Goal: Communication & Community: Participate in discussion

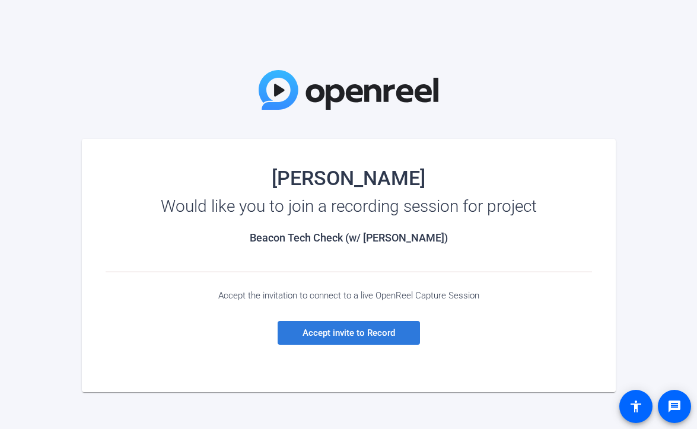
click at [310, 331] on span "Accept invite to Record" at bounding box center [349, 333] width 93 height 11
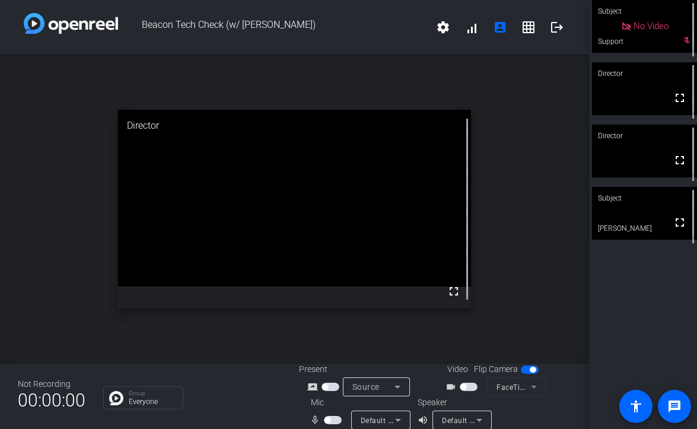
click at [466, 388] on span "button" at bounding box center [469, 387] width 18 height 8
click at [332, 418] on span "button" at bounding box center [333, 420] width 18 height 8
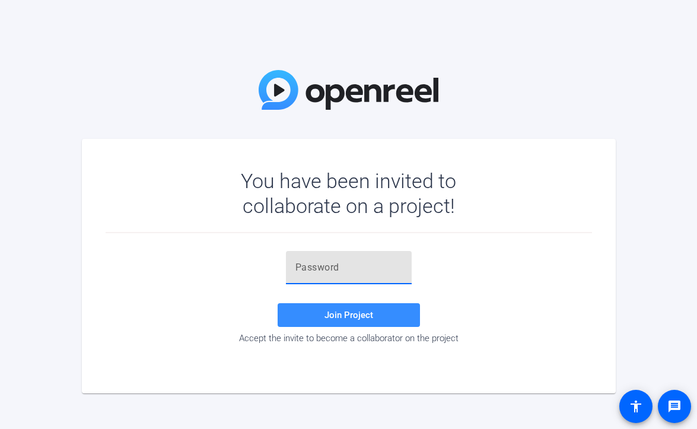
click at [328, 265] on input "text" at bounding box center [348, 267] width 107 height 14
paste input "^Fo~'o"
type input "^Fo~'o"
click at [344, 317] on span "Join Project" at bounding box center [349, 315] width 49 height 11
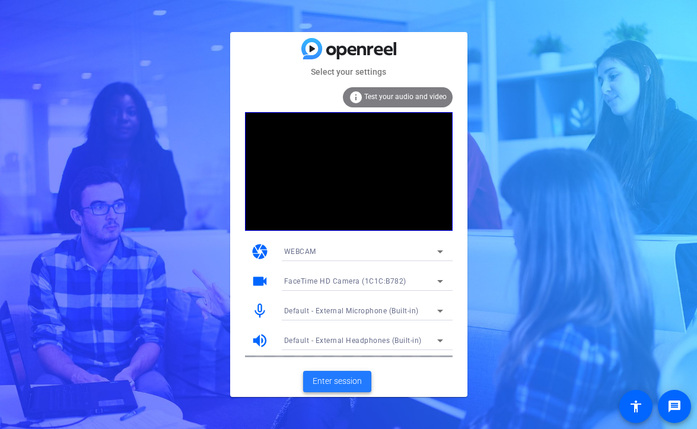
click at [352, 373] on span at bounding box center [337, 381] width 68 height 28
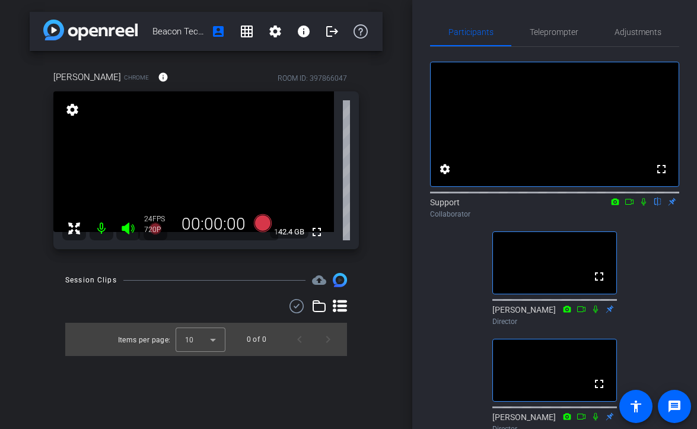
click at [644, 206] on icon at bounding box center [643, 202] width 9 height 8
click at [656, 28] on span "Adjustments" at bounding box center [638, 32] width 47 height 8
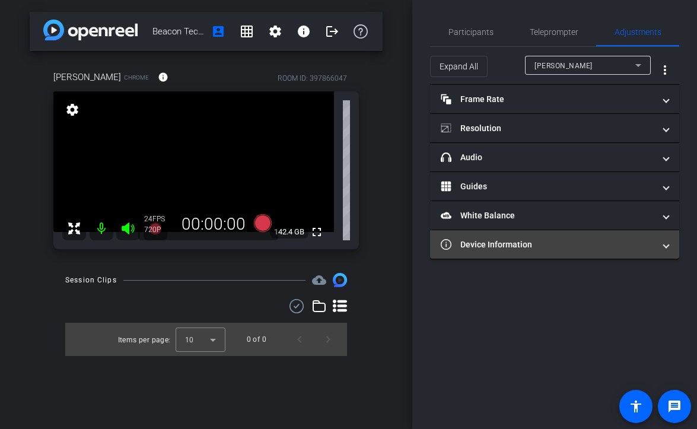
click at [568, 236] on mat-expansion-panel-header "Device Information" at bounding box center [554, 244] width 249 height 28
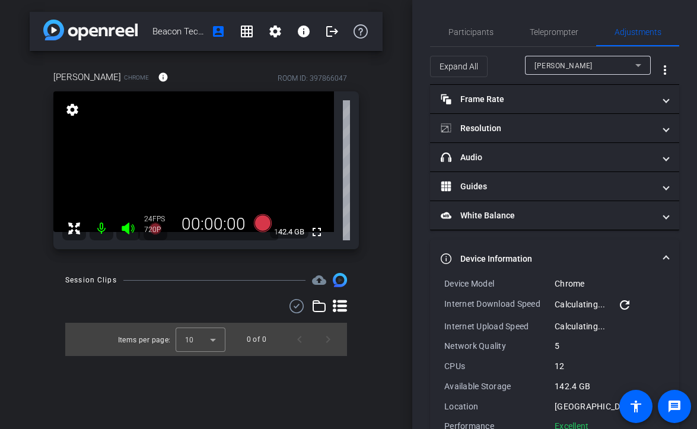
scroll to position [31, 0]
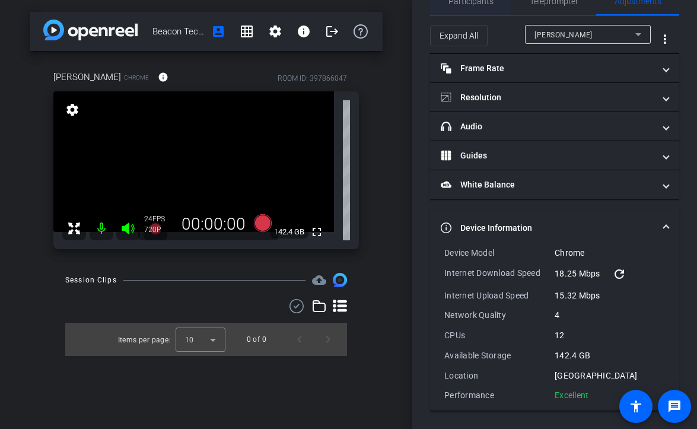
click at [473, 11] on span "Participants" at bounding box center [471, 1] width 45 height 28
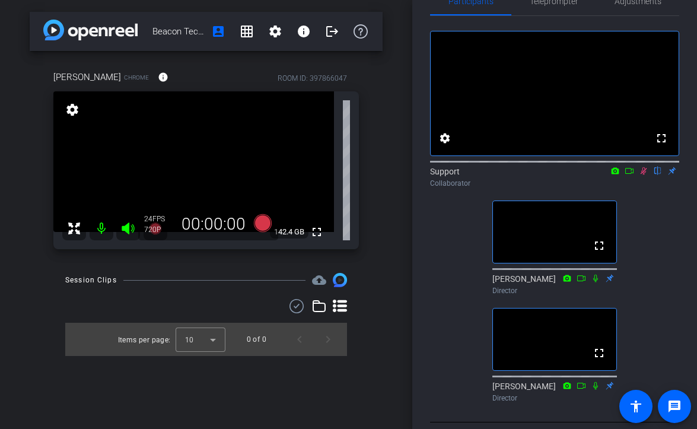
click at [642, 175] on icon at bounding box center [643, 171] width 9 height 8
click at [644, 175] on icon at bounding box center [643, 171] width 5 height 8
click at [651, 6] on span "Adjustments" at bounding box center [638, 1] width 47 height 28
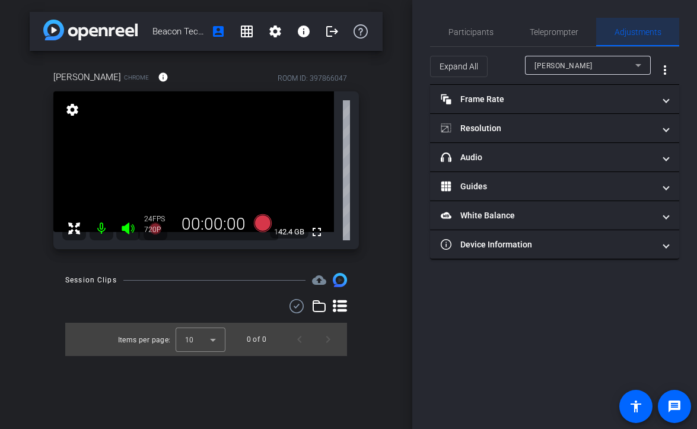
scroll to position [0, 0]
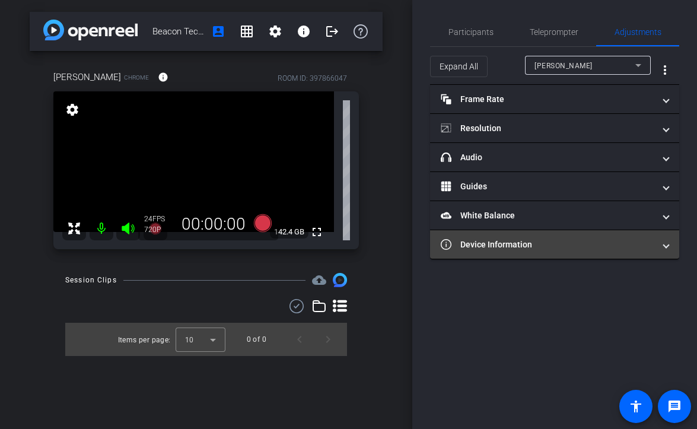
click at [520, 247] on mat-panel-title "Device Information" at bounding box center [548, 245] width 214 height 12
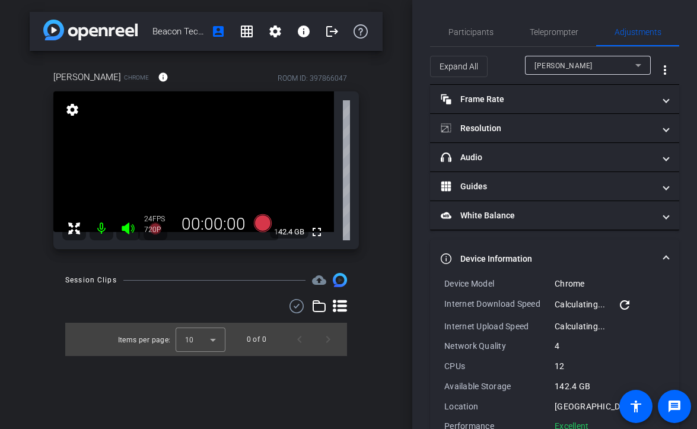
scroll to position [31, 0]
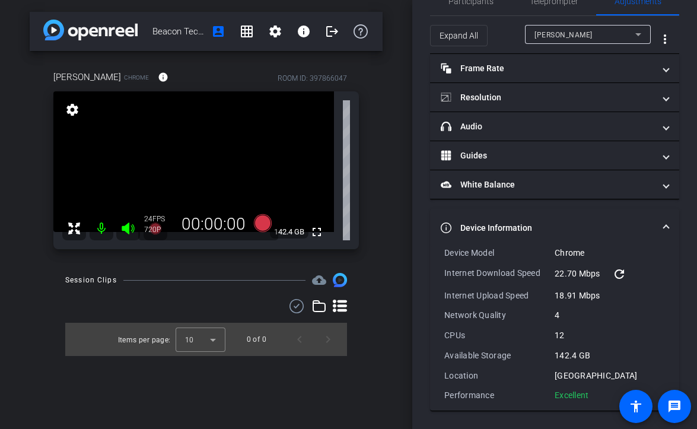
drag, startPoint x: 590, startPoint y: 395, endPoint x: 428, endPoint y: 244, distance: 220.4
click at [428, 244] on div "Participants Teleprompter Adjustments settings Support flip Collaborator [PERSO…" at bounding box center [554, 214] width 285 height 429
copy mat-expansion-panel "Device Model Chrome Internet Download Speed 22.70 Mbps refresh Internet Upload …"
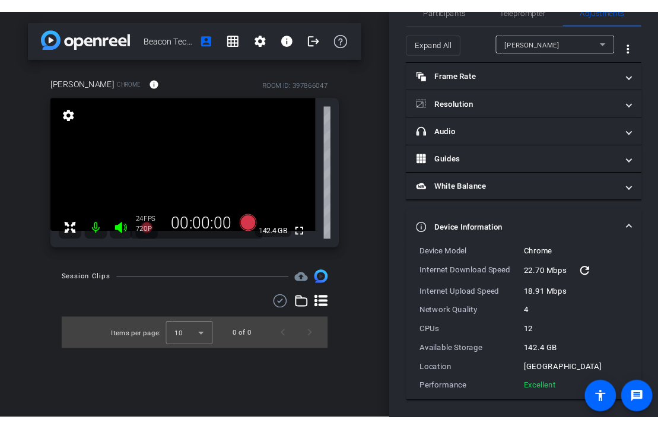
scroll to position [0, 0]
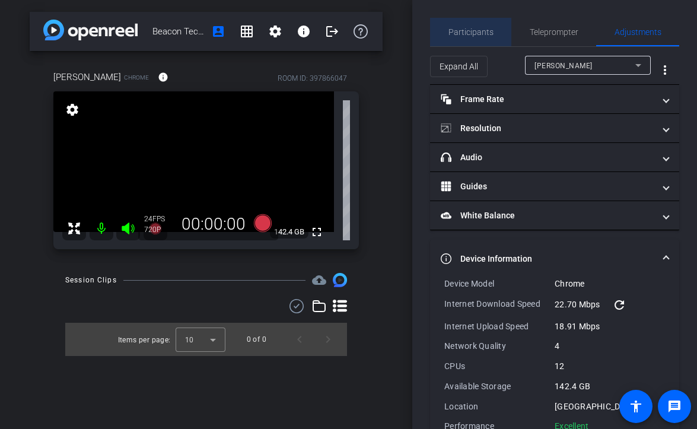
click at [475, 33] on span "Participants" at bounding box center [471, 32] width 45 height 8
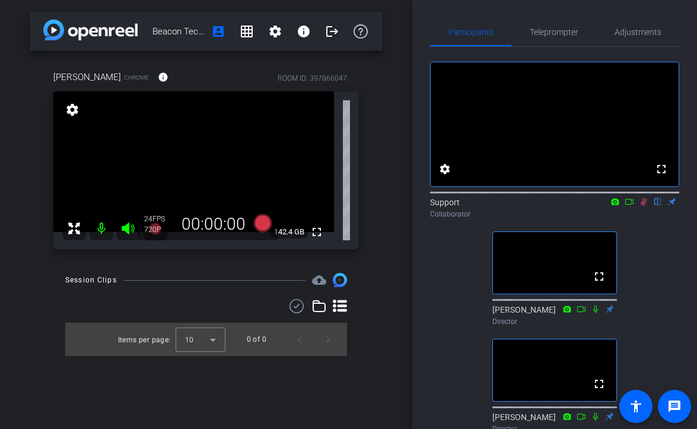
click at [644, 206] on icon at bounding box center [644, 202] width 7 height 8
click at [645, 206] on icon at bounding box center [643, 202] width 9 height 8
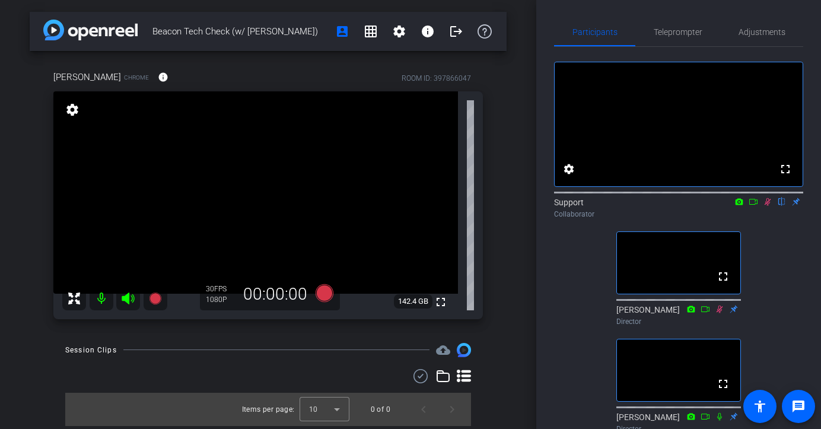
drag, startPoint x: 314, startPoint y: 38, endPoint x: 151, endPoint y: 34, distance: 162.6
click at [151, 34] on div "Beacon Tech Check (w/ [PERSON_NAME]) account_box grid_on settings info logout" at bounding box center [268, 31] width 477 height 39
copy span "Beacon Tech Check (w/ [PERSON_NAME])"
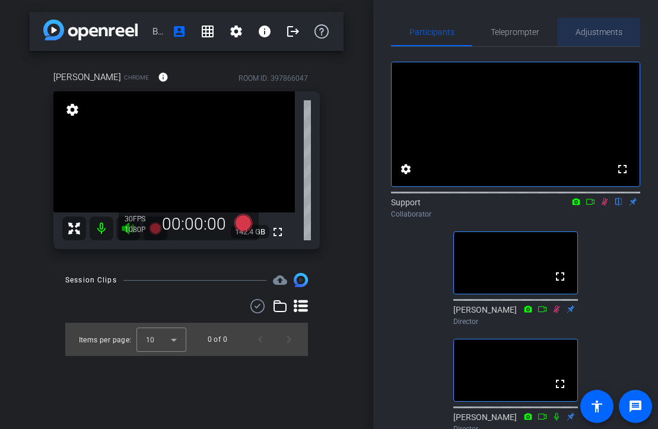
click at [589, 33] on span "Adjustments" at bounding box center [599, 32] width 47 height 8
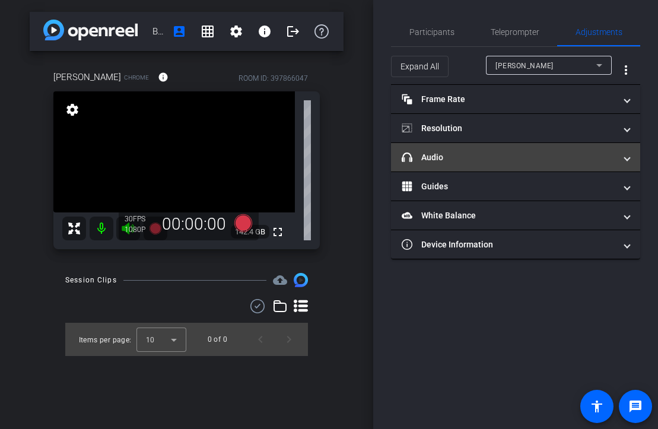
click at [510, 151] on mat-panel-title "headphone icon Audio" at bounding box center [509, 157] width 214 height 12
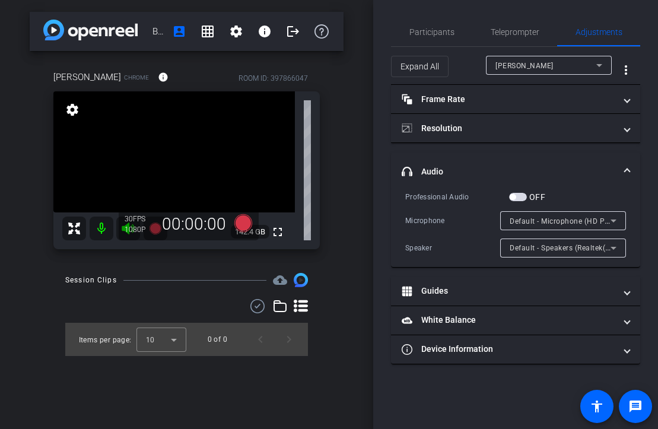
click at [564, 218] on span "Default - Microphone (HD Pro Webcam C920) (046d:08e5)" at bounding box center [611, 220] width 202 height 9
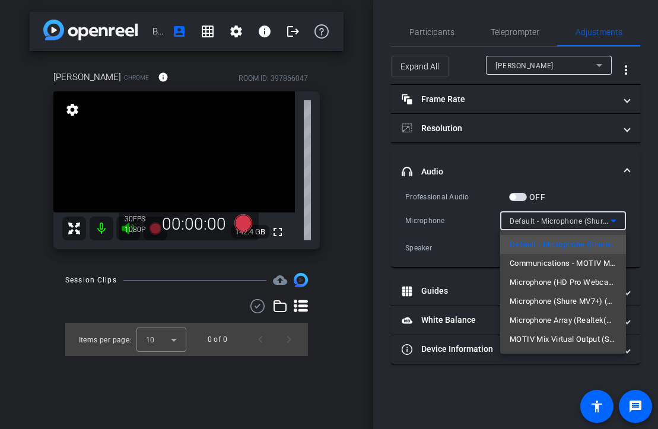
click at [453, 28] on div at bounding box center [329, 214] width 658 height 429
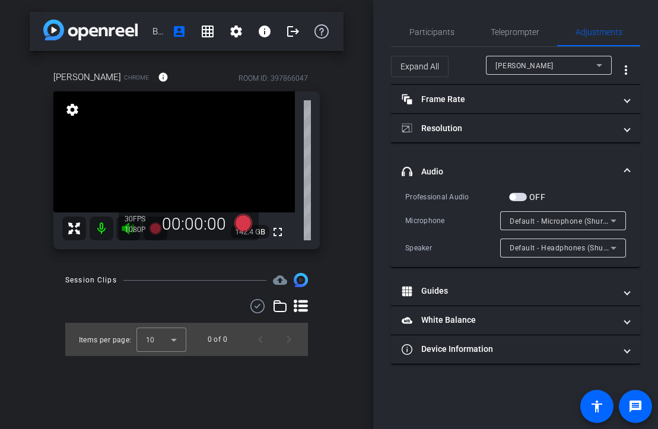
click at [453, 28] on span "Participants" at bounding box center [431, 32] width 45 height 8
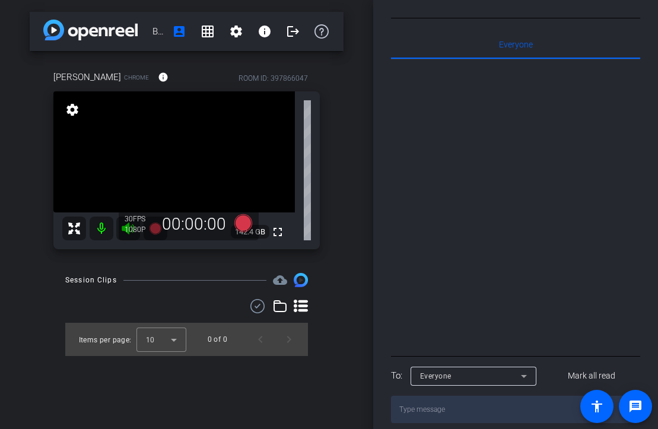
scroll to position [477, 0]
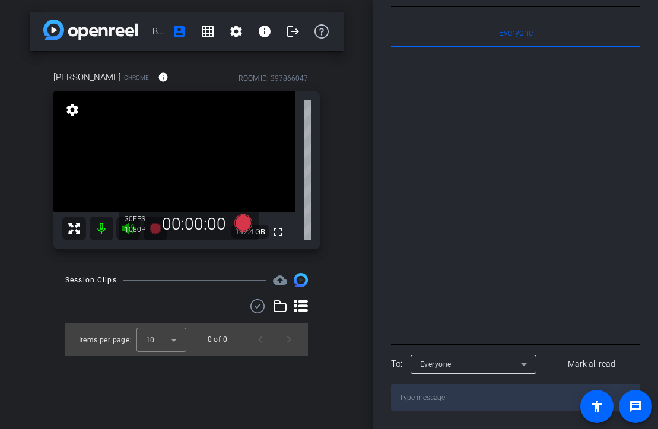
click at [479, 360] on div "Everyone" at bounding box center [470, 364] width 101 height 15
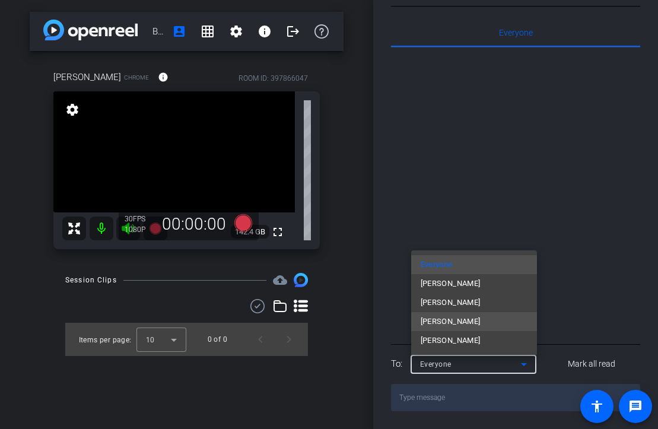
click at [475, 325] on mat-option "[PERSON_NAME]" at bounding box center [474, 321] width 126 height 19
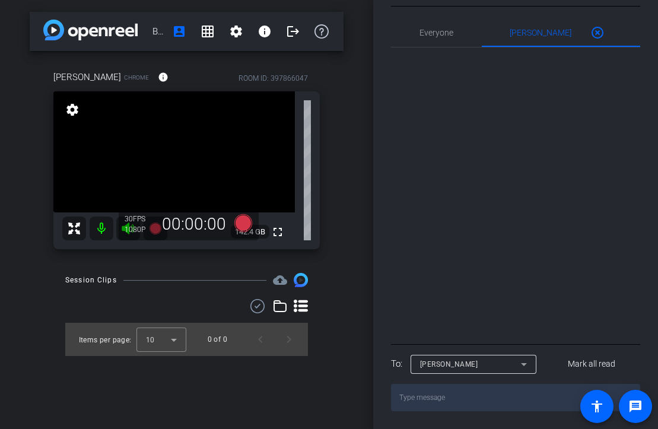
click at [448, 399] on textarea at bounding box center [515, 397] width 249 height 27
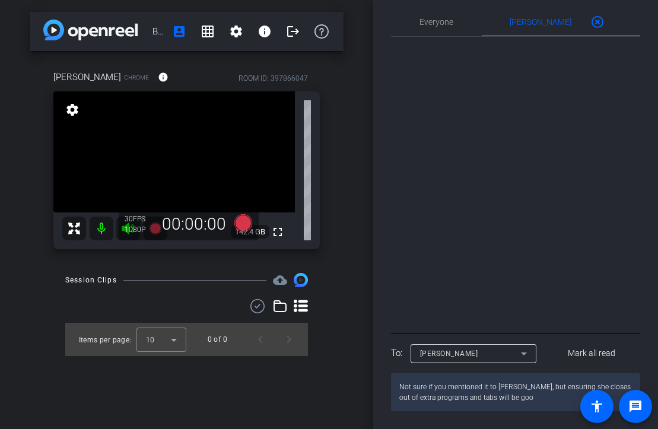
type textarea "Not sure if you mentioned it to [PERSON_NAME], but ensuring she closes out of e…"
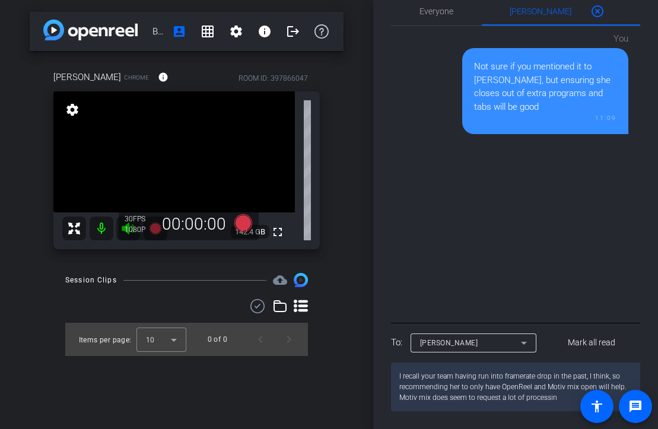
type textarea "I recall your team having run into framerate drop in the past, I think, so reco…"
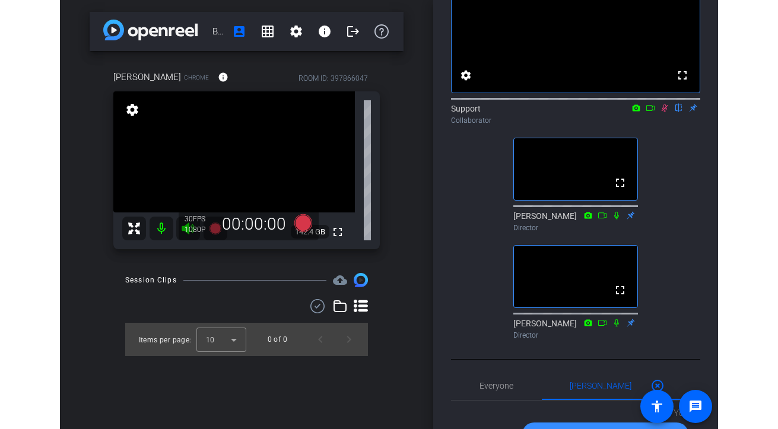
scroll to position [93, 0]
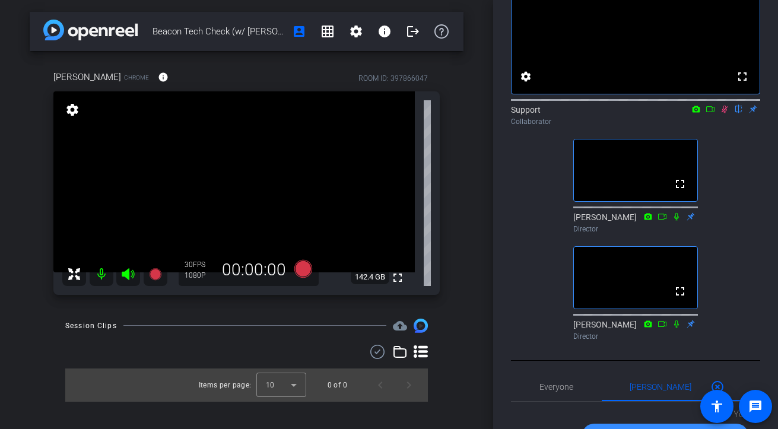
click at [697, 113] on icon at bounding box center [724, 109] width 9 height 8
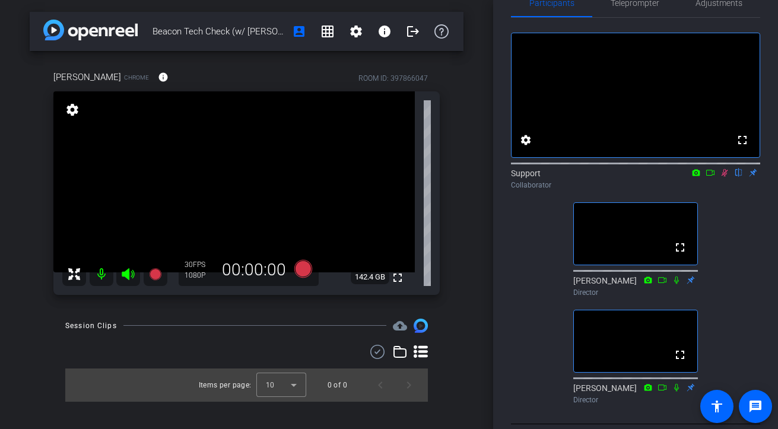
scroll to position [28, 0]
click at [697, 177] on icon at bounding box center [724, 174] width 7 height 8
click at [697, 177] on icon at bounding box center [724, 174] width 5 height 8
drag, startPoint x: 726, startPoint y: 189, endPoint x: 726, endPoint y: 229, distance: 39.8
click at [697, 229] on div "fullscreen settings Support flip Collaborator fullscreen [PERSON_NAME] Director…" at bounding box center [635, 213] width 249 height 391
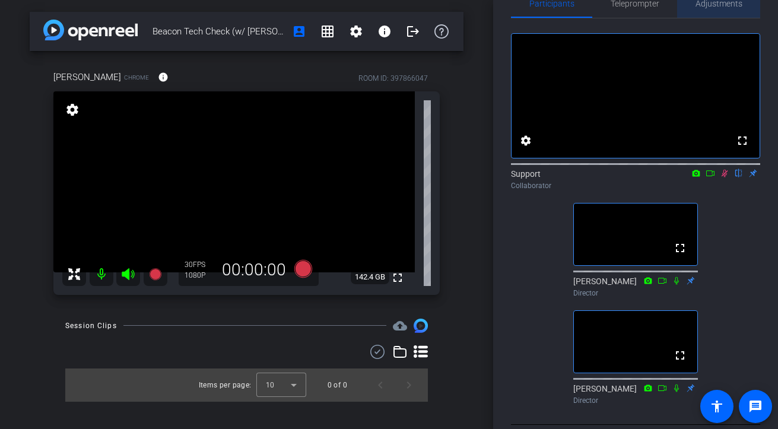
click at [697, 16] on span "Adjustments" at bounding box center [718, 3] width 47 height 28
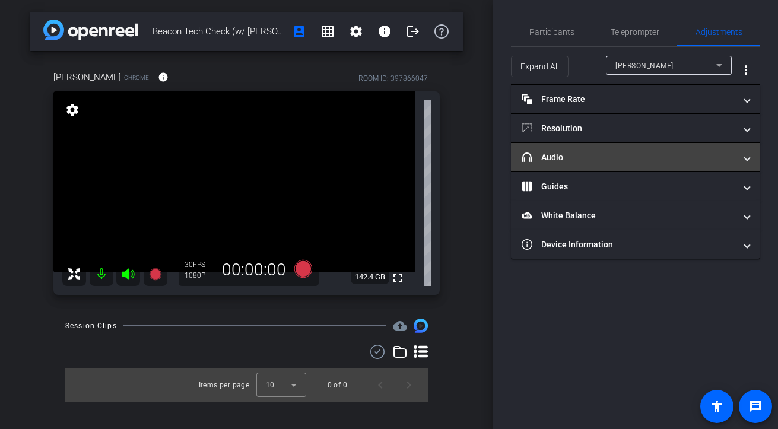
click at [627, 157] on mat-panel-title "headphone icon Audio" at bounding box center [629, 157] width 214 height 12
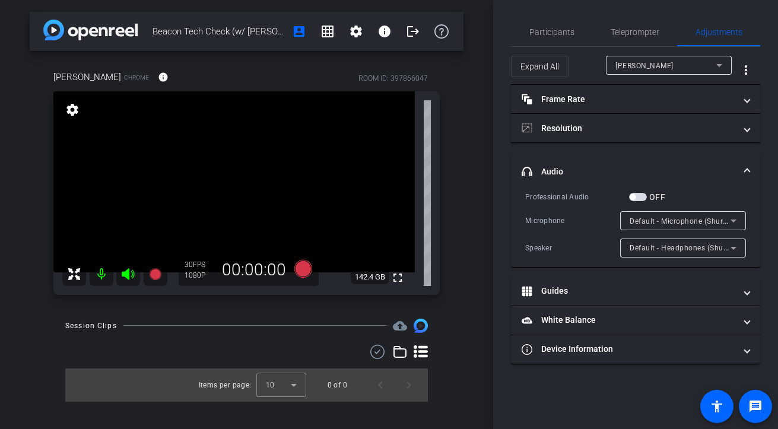
click at [649, 216] on div "Default - Microphone (Shure MV7+) (14ed:1019)" at bounding box center [679, 221] width 101 height 15
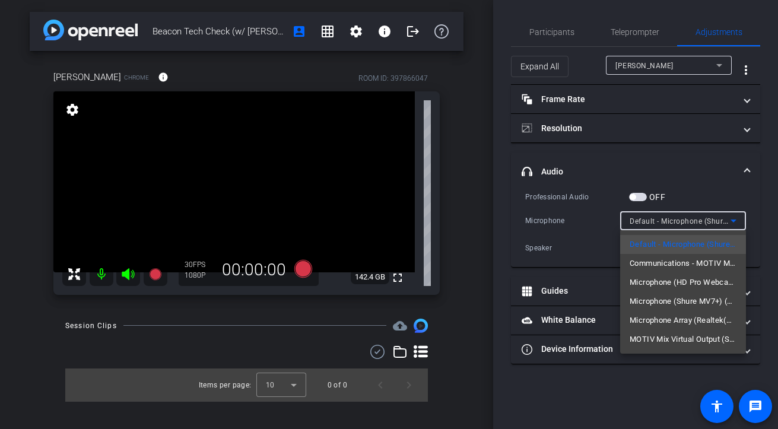
click at [538, 39] on div at bounding box center [389, 214] width 778 height 429
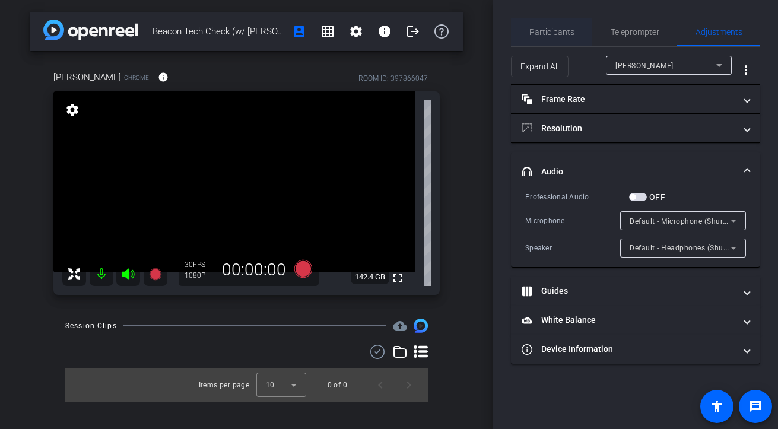
click at [538, 37] on span "Participants" at bounding box center [551, 32] width 45 height 28
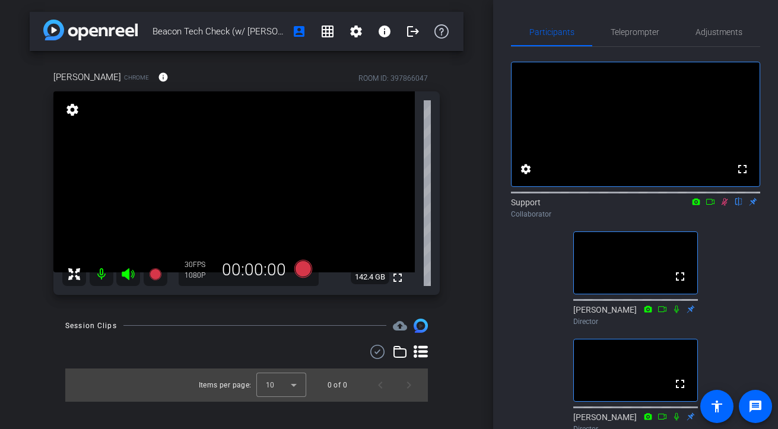
click at [697, 206] on icon at bounding box center [724, 202] width 7 height 8
click at [697, 206] on icon at bounding box center [724, 202] width 9 height 8
click at [697, 251] on div "fullscreen settings Support flip Collaborator fullscreen [PERSON_NAME] Director…" at bounding box center [635, 242] width 249 height 391
click at [697, 206] on icon at bounding box center [724, 202] width 9 height 8
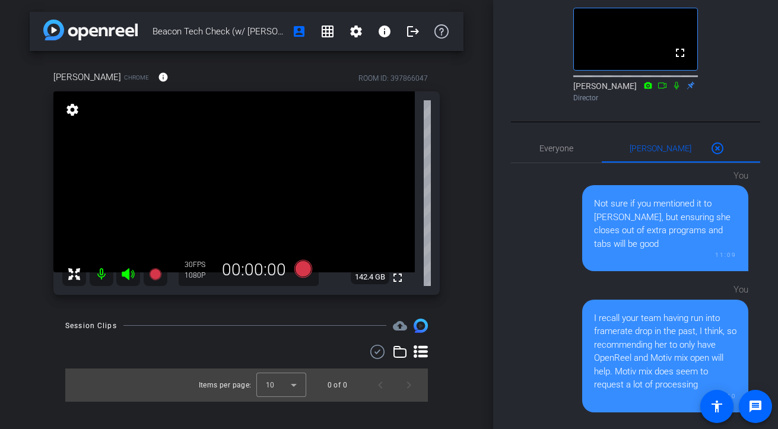
scroll to position [370, 0]
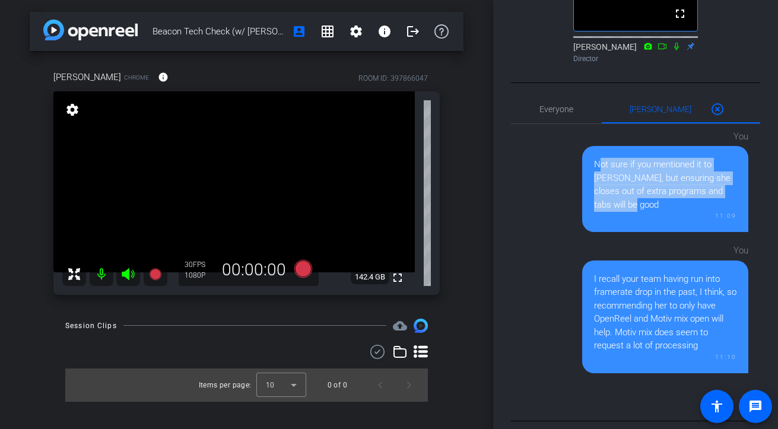
drag, startPoint x: 624, startPoint y: 241, endPoint x: 593, endPoint y: 200, distance: 51.7
click at [593, 200] on div "Not sure if you mentioned it to [PERSON_NAME], but ensuring she closes out of e…" at bounding box center [665, 189] width 166 height 86
copy div "Not sure if you mentioned it to [PERSON_NAME], but ensuring she closes out of e…"
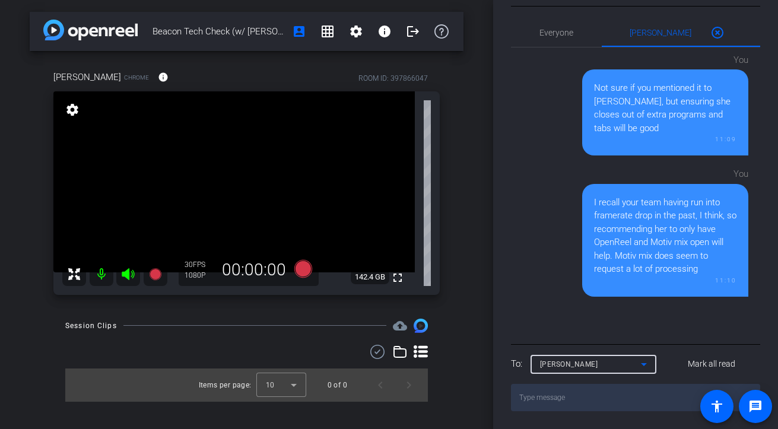
click at [561, 361] on span "[PERSON_NAME]" at bounding box center [569, 364] width 58 height 8
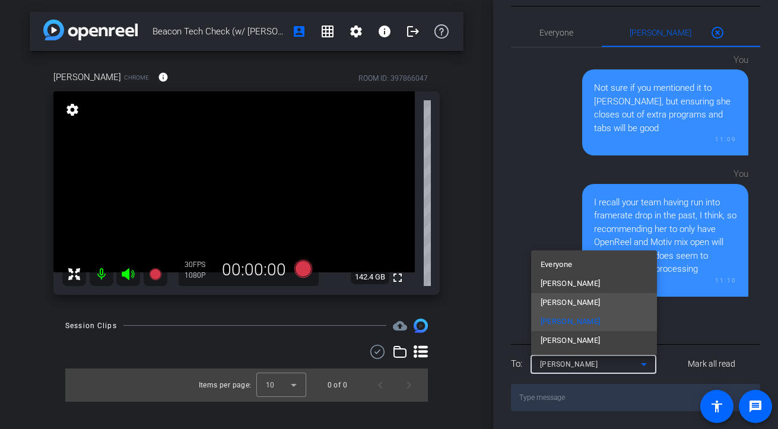
click at [576, 301] on span "[PERSON_NAME]" at bounding box center [570, 302] width 60 height 14
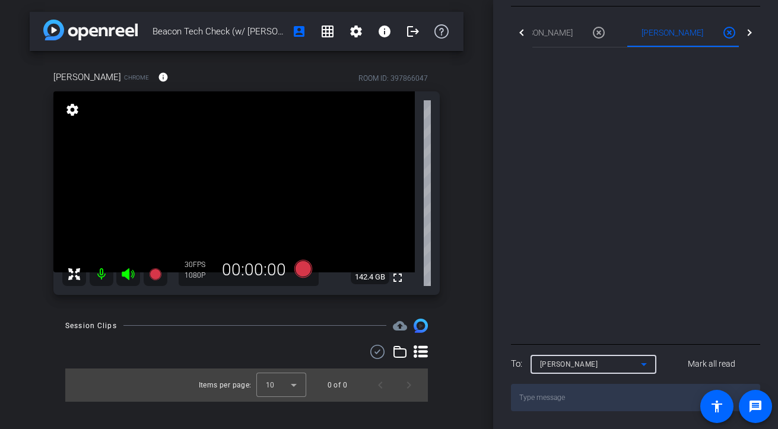
click at [570, 392] on textarea at bounding box center [635, 397] width 249 height 27
paste textarea "Not sure if you mentioned it to [PERSON_NAME], but ensuring she closes out of e…"
type textarea "Not sure if you mentioned it to [PERSON_NAME], but ensuring she closes out of e…"
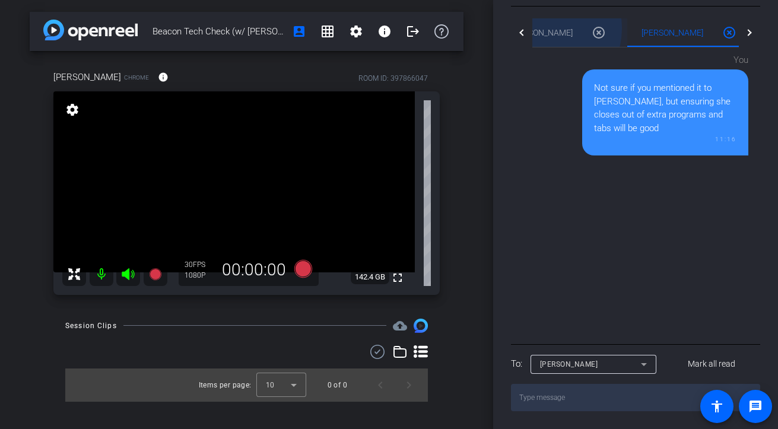
click at [537, 28] on span "[PERSON_NAME] 0" at bounding box center [542, 32] width 62 height 8
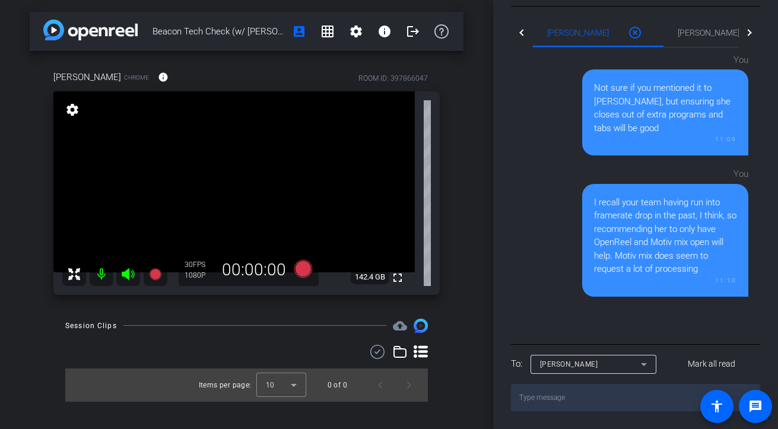
drag, startPoint x: 704, startPoint y: 272, endPoint x: 590, endPoint y: 206, distance: 131.6
click at [590, 206] on div "I recall your team having run into framerate drop in the past, I think, so reco…" at bounding box center [665, 240] width 166 height 113
copy div "I recall your team having run into framerate drop in the past, I think, so reco…"
click at [678, 33] on span "[PERSON_NAME] 0" at bounding box center [709, 32] width 62 height 8
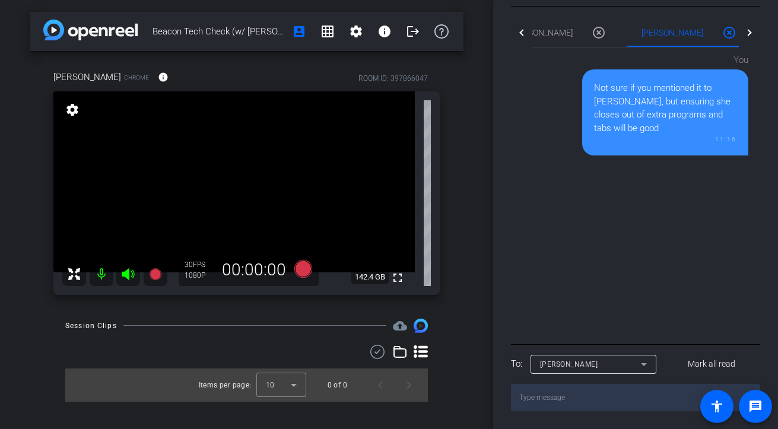
click at [574, 402] on textarea at bounding box center [635, 397] width 249 height 27
paste textarea "I recall your team having run into framerate drop in the past, I think, so reco…"
type textarea "I recall your team having run into framerate drop in the past, I think, so reco…"
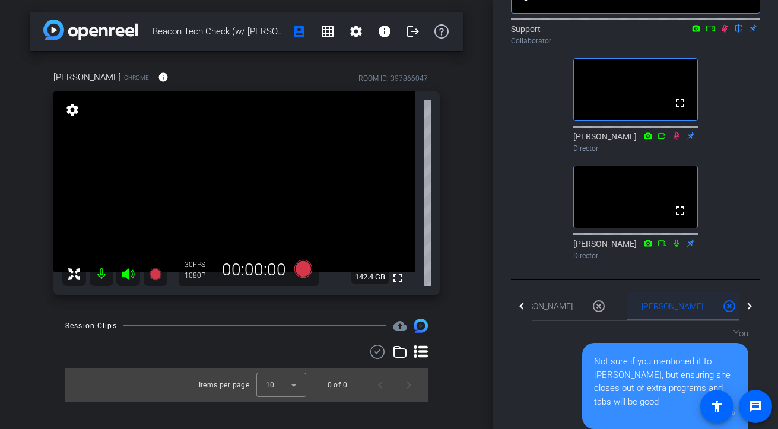
scroll to position [0, 0]
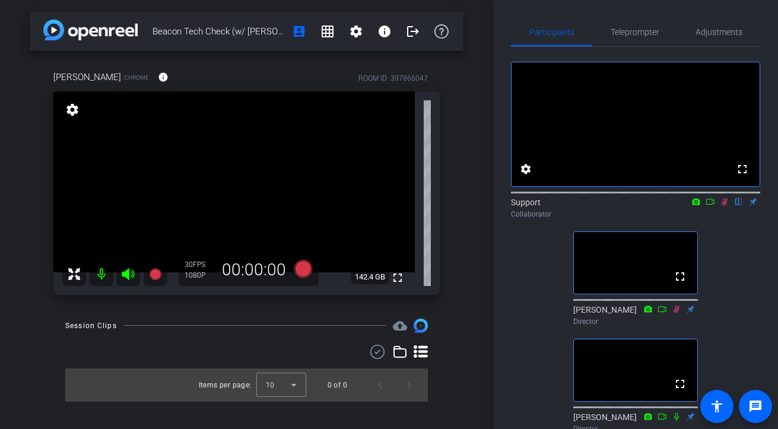
click at [697, 206] on icon at bounding box center [724, 202] width 9 height 8
click at [697, 20] on span "Adjustments" at bounding box center [718, 32] width 47 height 28
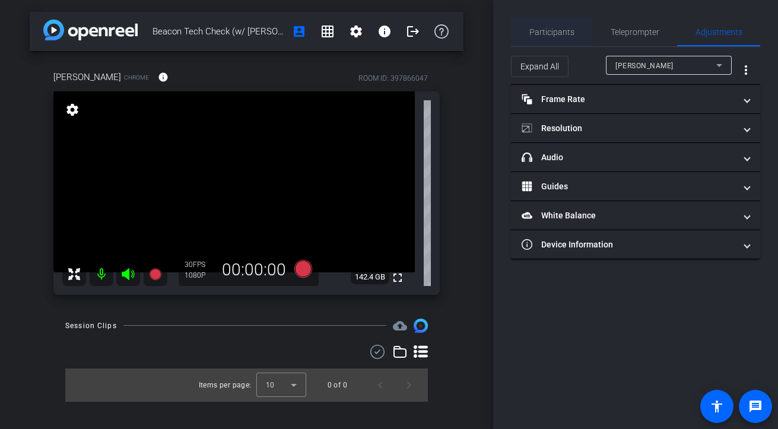
click at [551, 28] on span "Participants" at bounding box center [551, 32] width 45 height 8
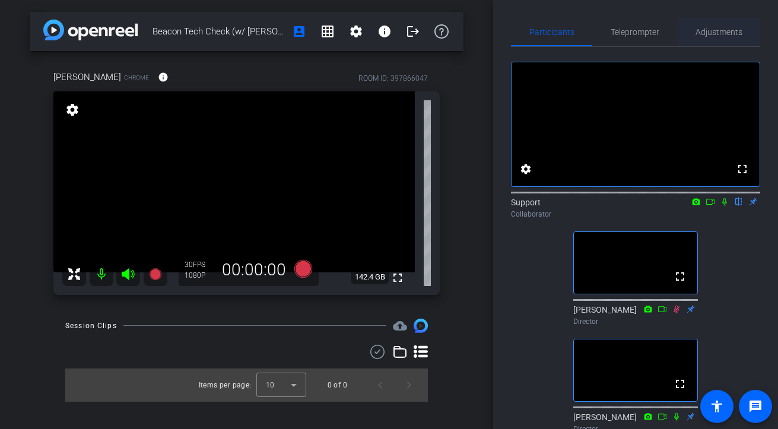
click at [697, 23] on span "Adjustments" at bounding box center [718, 32] width 47 height 28
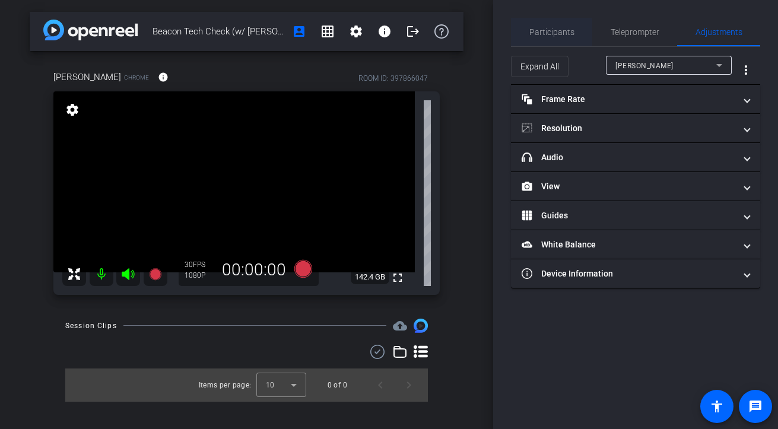
click at [565, 24] on span "Participants" at bounding box center [551, 32] width 45 height 28
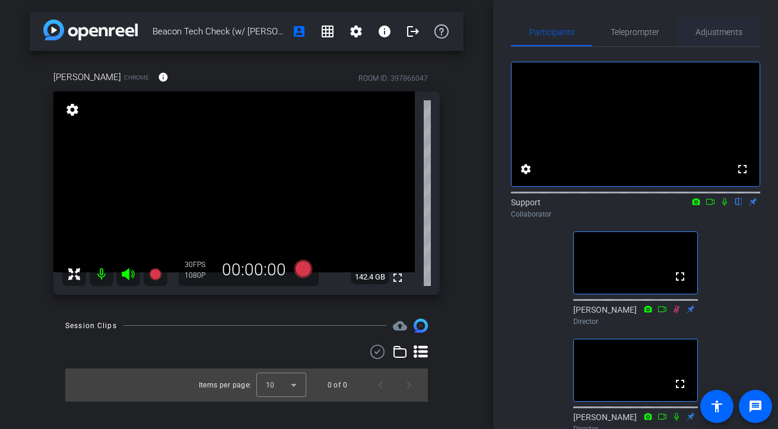
click at [697, 31] on span "Adjustments" at bounding box center [718, 32] width 47 height 8
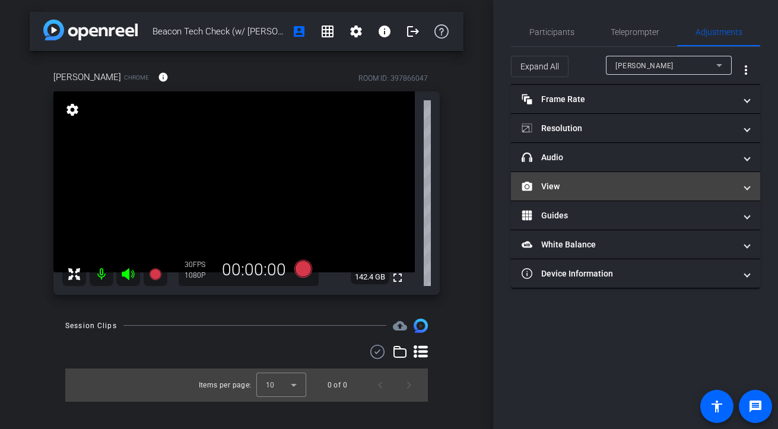
click at [608, 191] on mat-panel-title "View" at bounding box center [629, 186] width 214 height 12
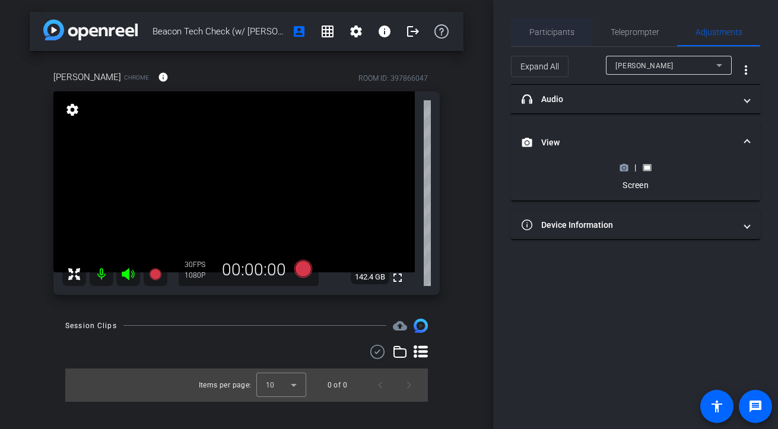
click at [569, 33] on span "Participants" at bounding box center [551, 32] width 45 height 8
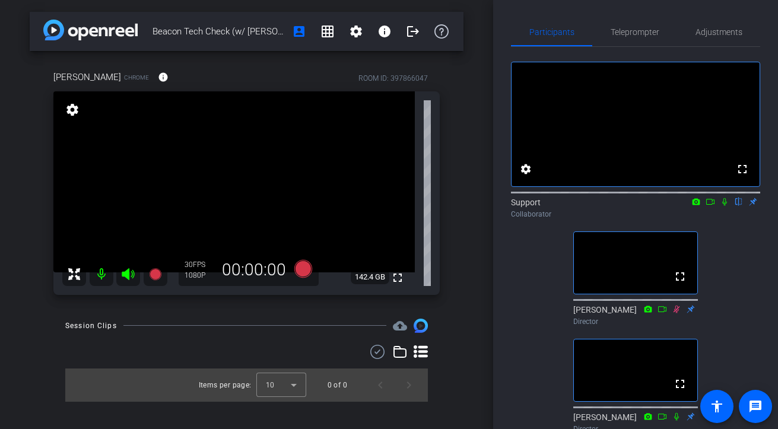
click at [697, 206] on icon at bounding box center [724, 202] width 9 height 8
click at [697, 206] on icon at bounding box center [724, 202] width 7 height 8
click at [697, 206] on icon at bounding box center [724, 202] width 9 height 8
click at [697, 33] on span "Adjustments" at bounding box center [718, 32] width 47 height 8
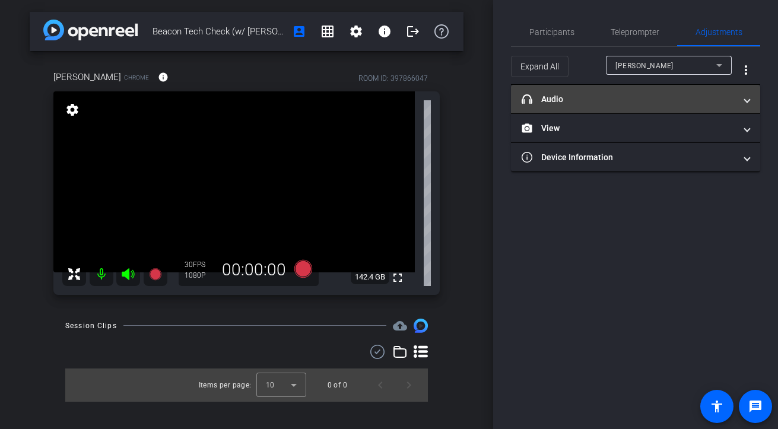
click at [619, 100] on mat-panel-title "headphone icon Audio" at bounding box center [629, 99] width 214 height 12
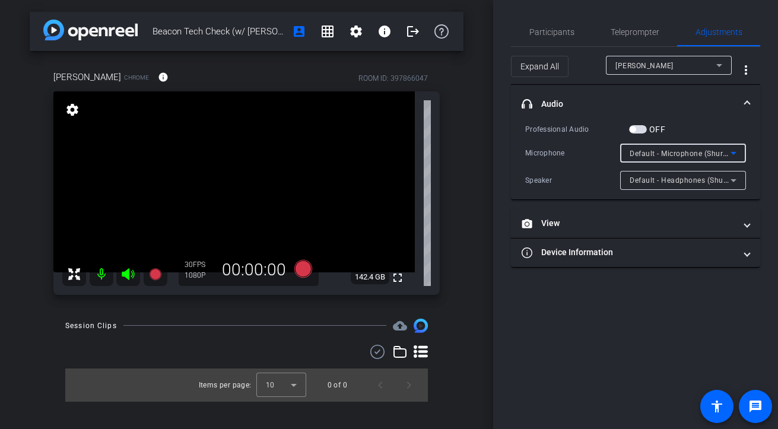
click at [692, 155] on span "Default - Microphone (Shure MV7+) (14ed:1019)" at bounding box center [712, 152] width 167 height 9
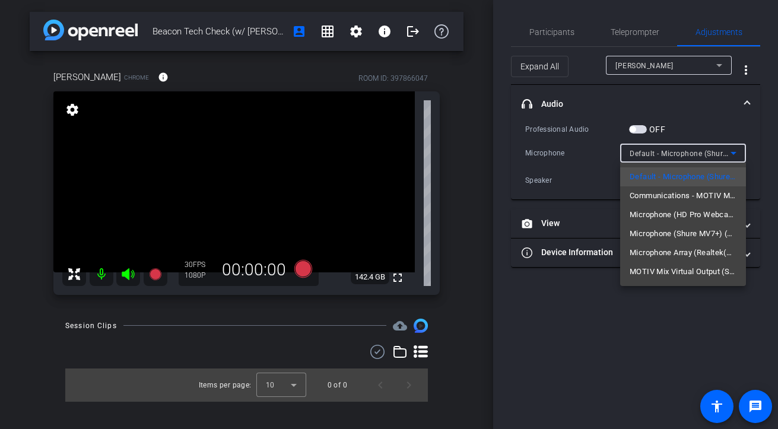
click at [535, 28] on div at bounding box center [389, 214] width 778 height 429
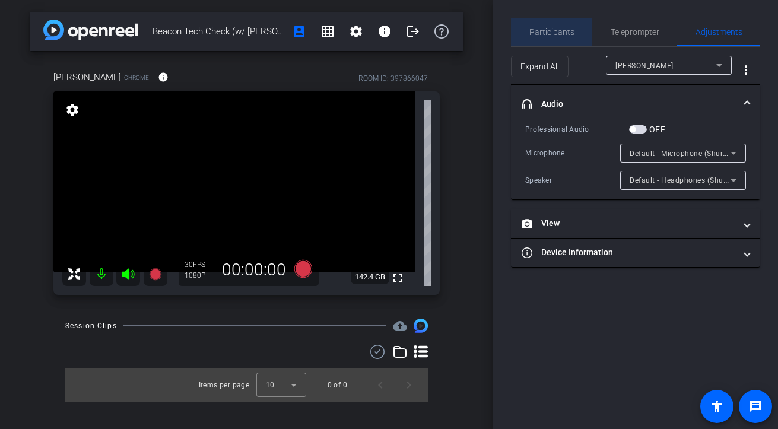
click at [536, 29] on span "Participants" at bounding box center [551, 32] width 45 height 8
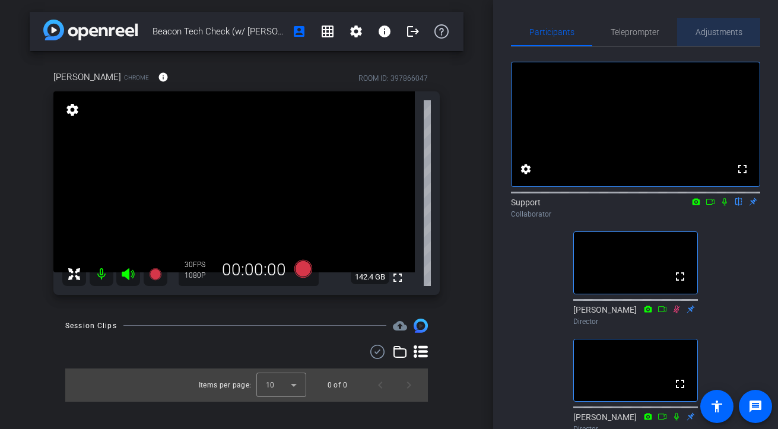
click at [697, 28] on span "Adjustments" at bounding box center [718, 32] width 47 height 8
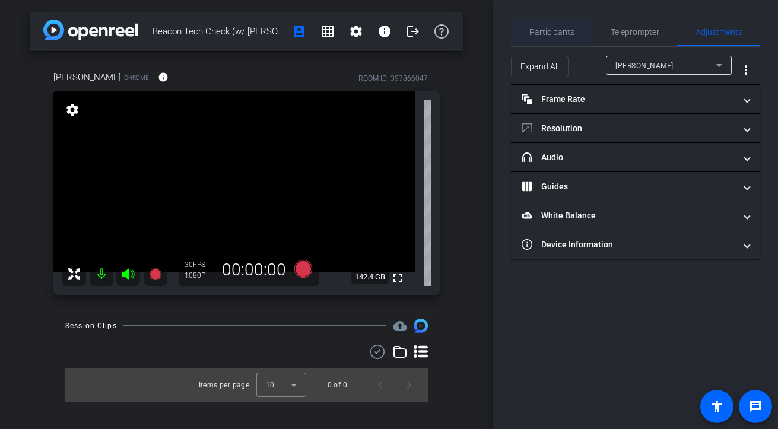
click at [566, 45] on span "Participants" at bounding box center [551, 32] width 45 height 28
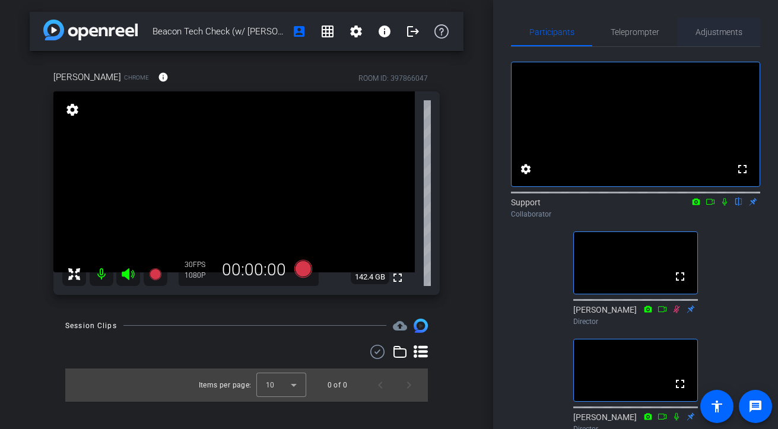
click at [697, 39] on span "Adjustments" at bounding box center [718, 32] width 47 height 28
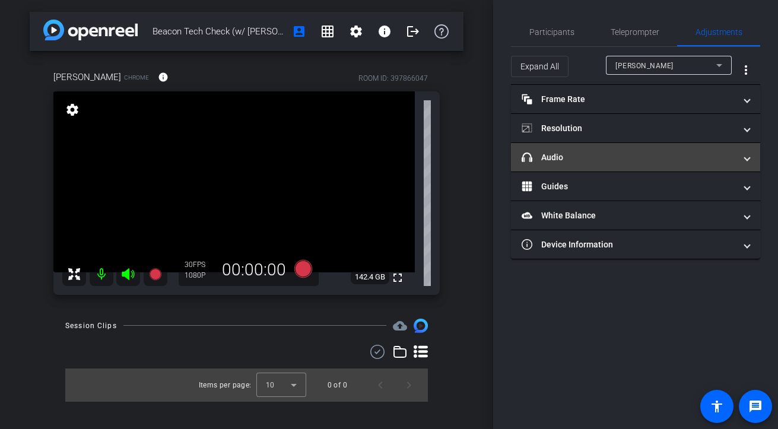
click at [613, 154] on mat-panel-title "headphone icon Audio" at bounding box center [629, 157] width 214 height 12
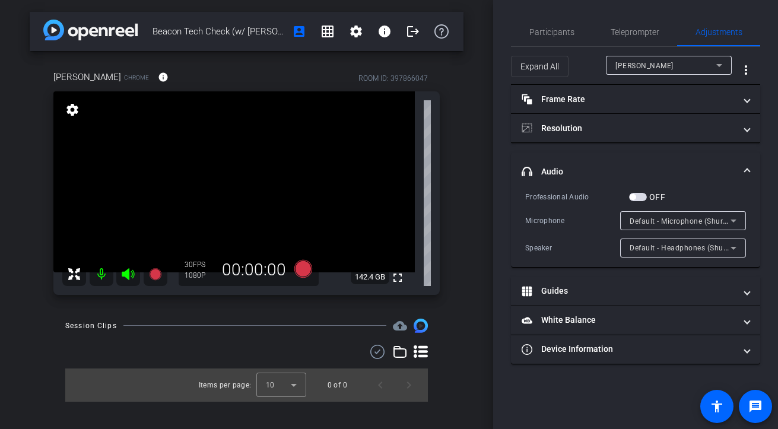
click at [676, 225] on div "Default - Microphone (Shure MV7+) (14ed:1019)" at bounding box center [679, 221] width 101 height 15
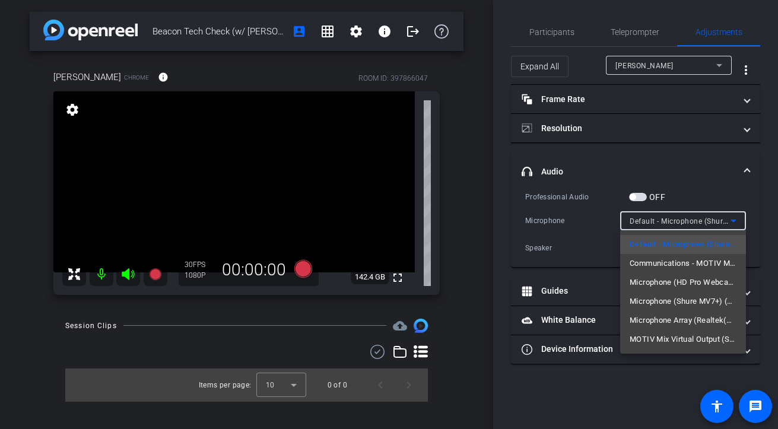
click at [541, 24] on div at bounding box center [389, 214] width 778 height 429
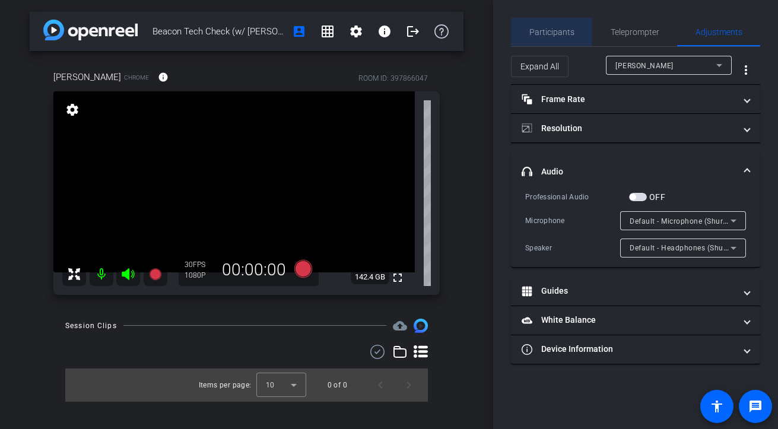
click at [533, 31] on span "Participants" at bounding box center [551, 32] width 45 height 8
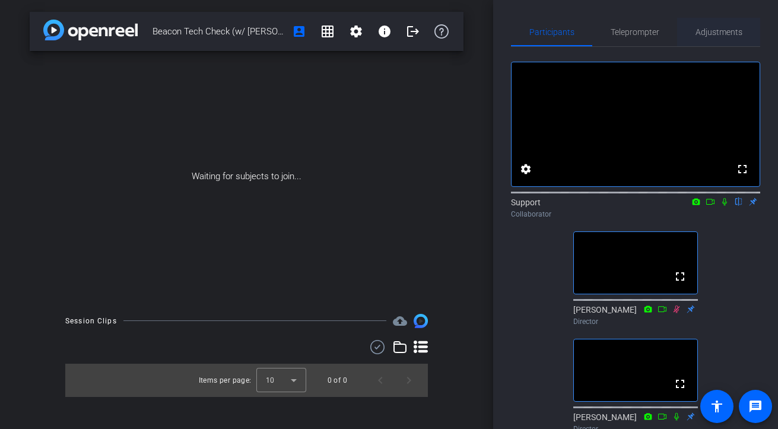
click at [697, 39] on span "Adjustments" at bounding box center [718, 32] width 47 height 28
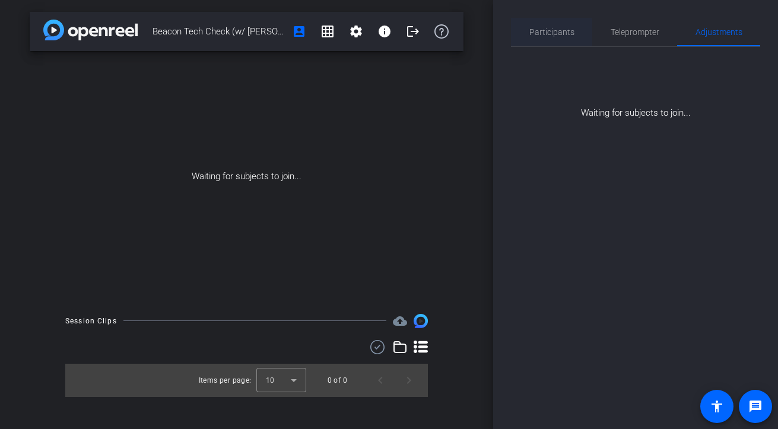
click at [557, 31] on span "Participants" at bounding box center [551, 32] width 45 height 8
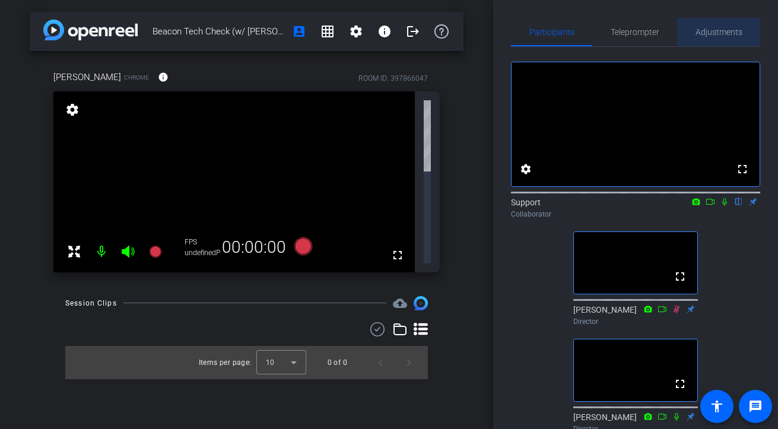
click at [697, 36] on span "Adjustments" at bounding box center [718, 32] width 47 height 8
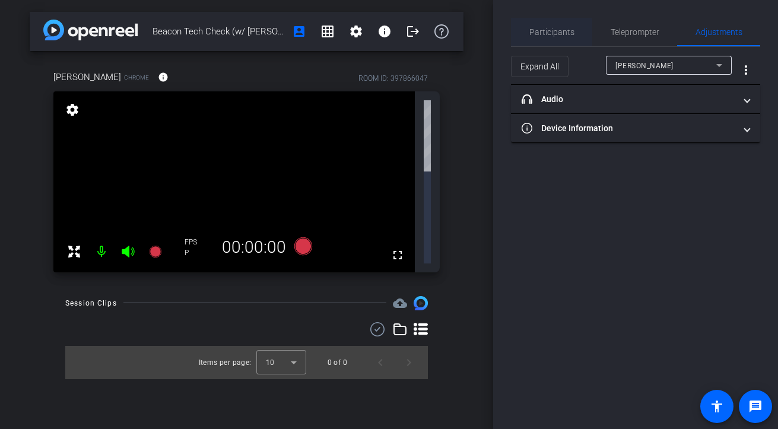
click at [571, 25] on span "Participants" at bounding box center [551, 32] width 45 height 28
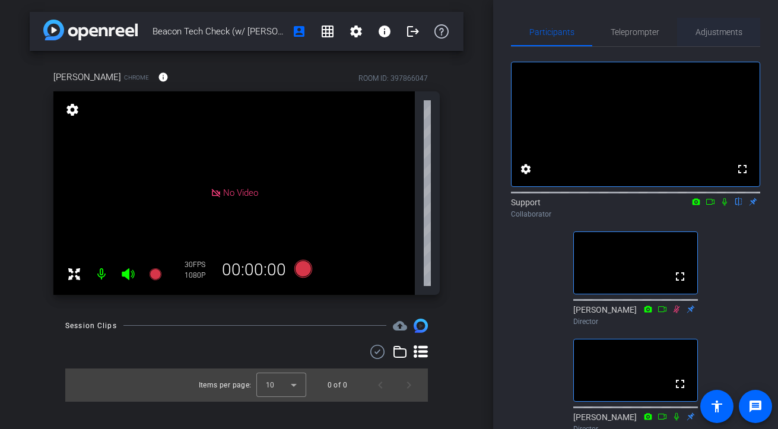
click at [697, 29] on span "Adjustments" at bounding box center [718, 32] width 47 height 8
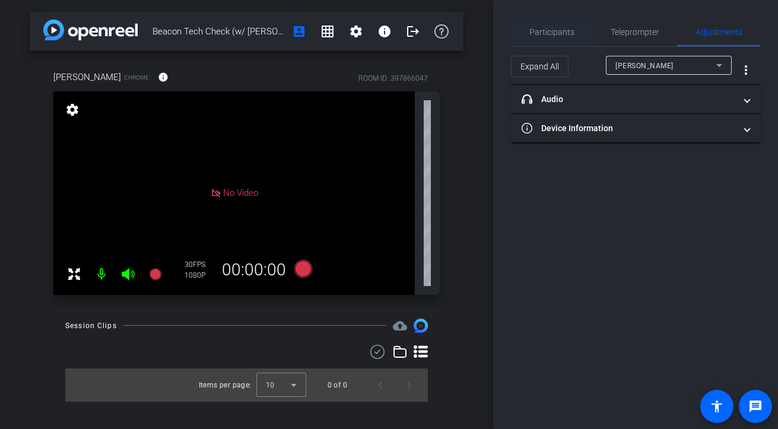
click at [549, 30] on span "Participants" at bounding box center [551, 32] width 45 height 8
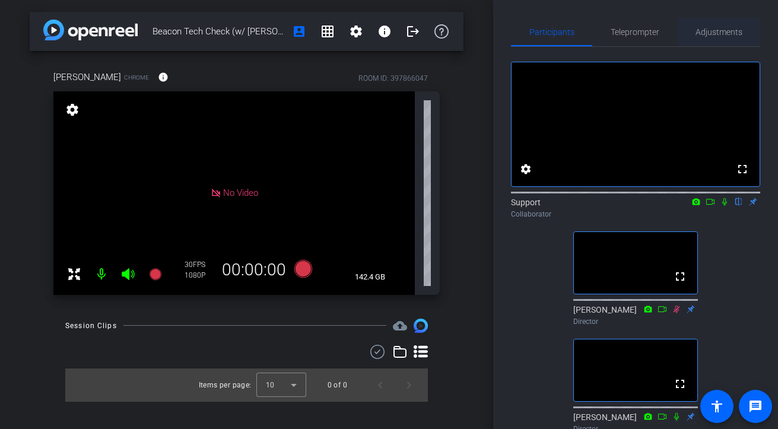
click at [697, 28] on span "Adjustments" at bounding box center [718, 32] width 47 height 8
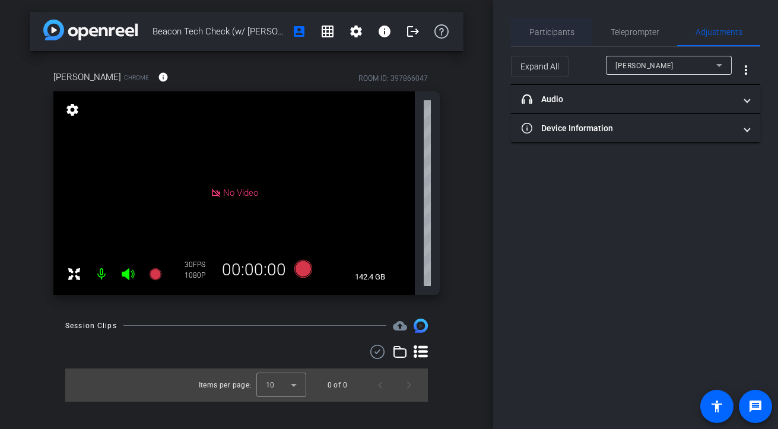
click at [540, 30] on span "Participants" at bounding box center [551, 32] width 45 height 8
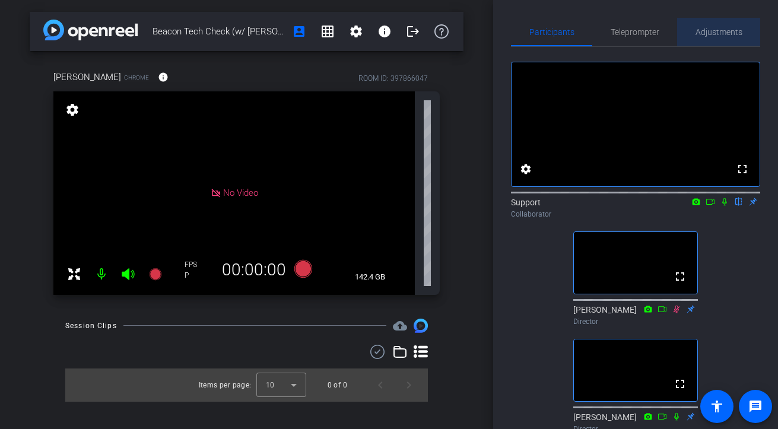
click at [697, 22] on span "Adjustments" at bounding box center [718, 32] width 47 height 28
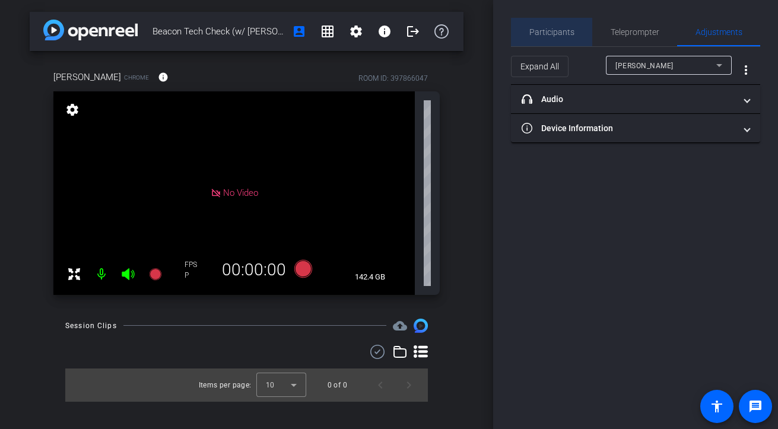
click at [571, 39] on span "Participants" at bounding box center [551, 32] width 45 height 28
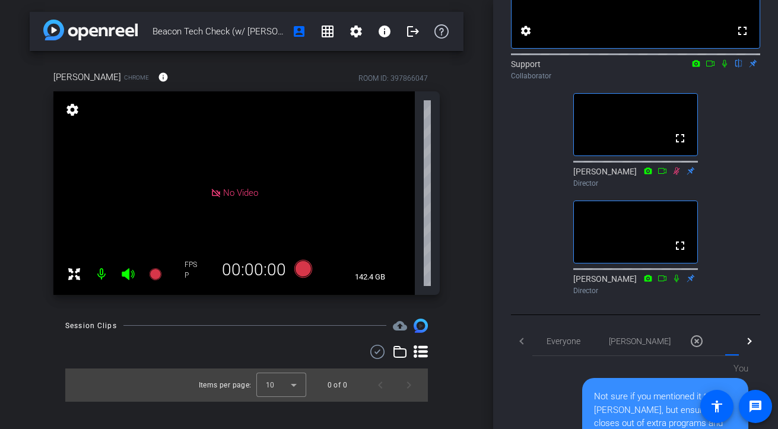
scroll to position [171, 0]
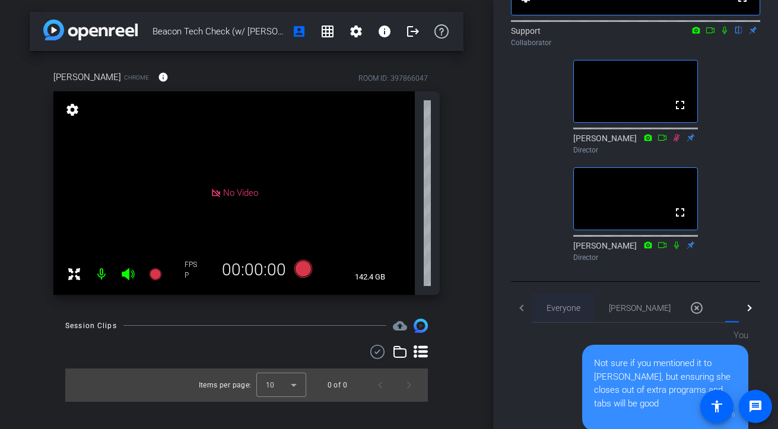
click at [559, 312] on span "Everyone 0" at bounding box center [563, 308] width 34 height 8
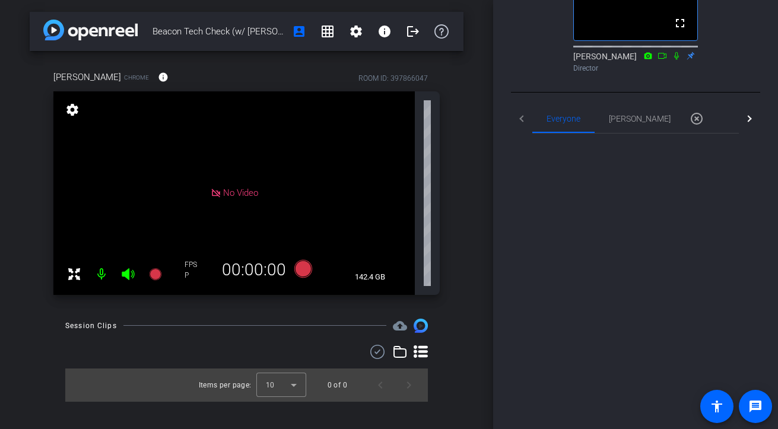
scroll to position [477, 0]
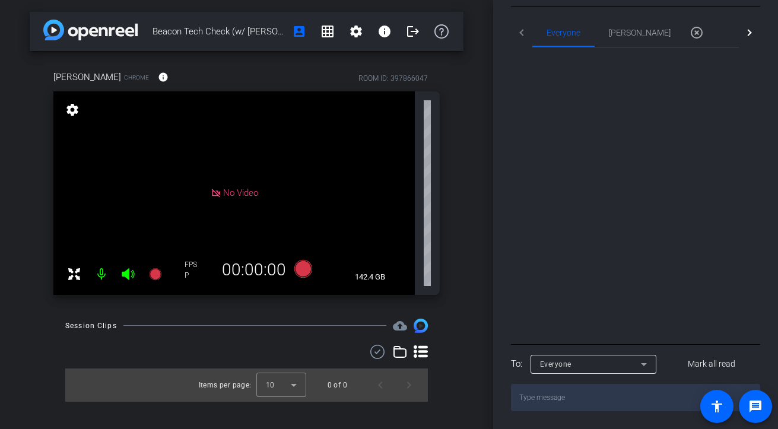
click at [577, 402] on textarea at bounding box center [635, 397] width 249 height 27
type textarea "hello!"
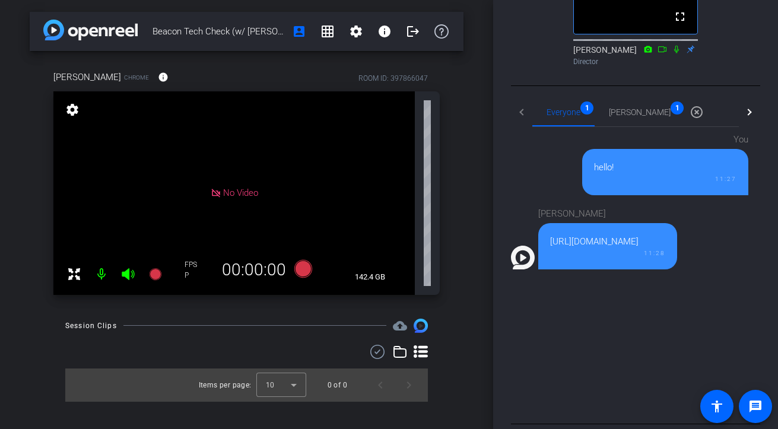
scroll to position [368, 0]
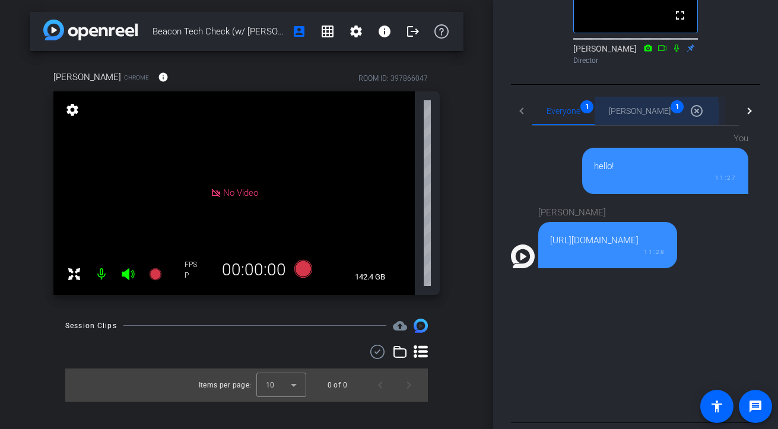
click at [632, 115] on span "[PERSON_NAME] 1" at bounding box center [640, 111] width 62 height 8
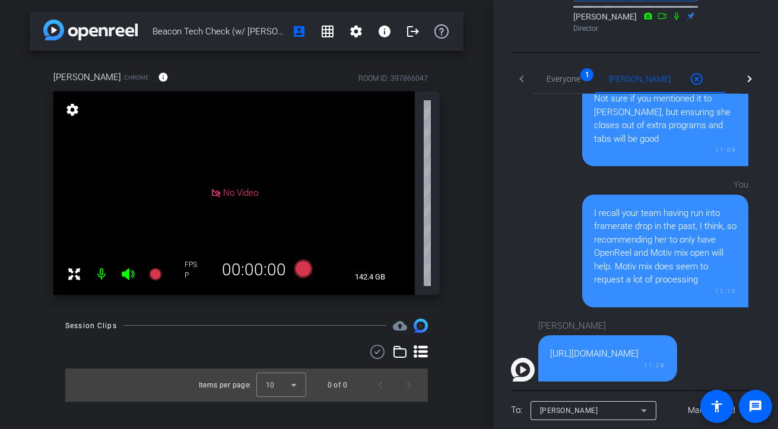
scroll to position [472, 0]
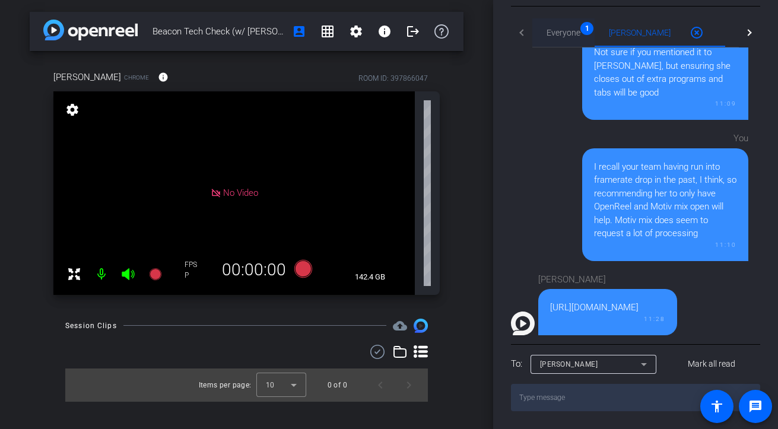
click at [567, 37] on span "Everyone 1" at bounding box center [563, 32] width 34 height 8
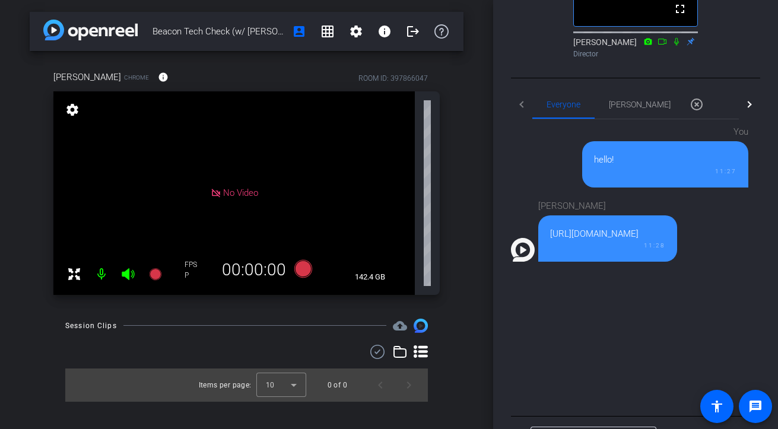
scroll to position [378, 0]
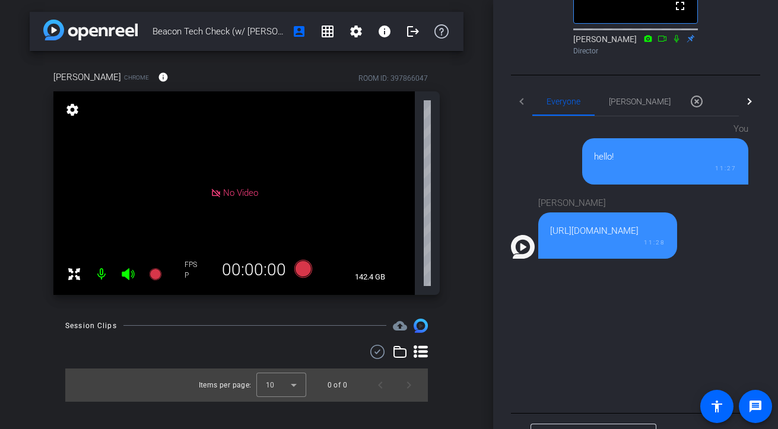
drag, startPoint x: 595, startPoint y: 275, endPoint x: 549, endPoint y: 259, distance: 48.4
click at [550, 238] on div "[URL][DOMAIN_NAME]" at bounding box center [607, 231] width 115 height 14
click at [593, 238] on div "[URL][DOMAIN_NAME]" at bounding box center [607, 231] width 115 height 14
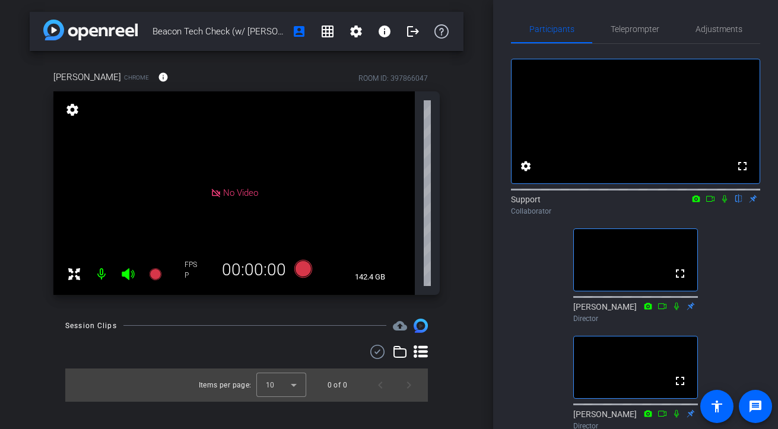
scroll to position [0, 0]
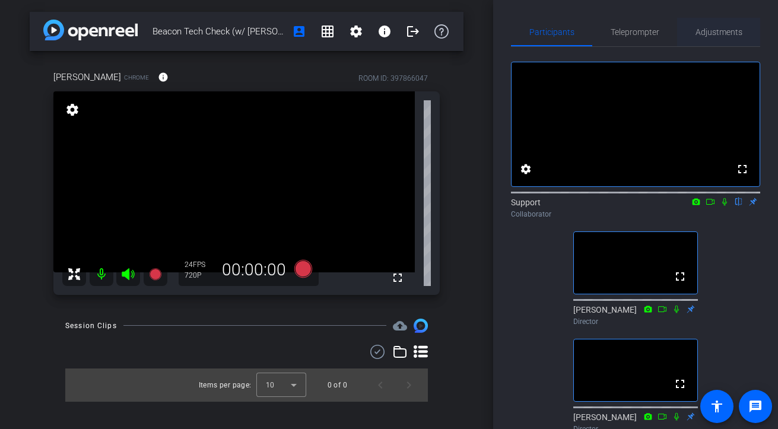
click at [697, 29] on span "Adjustments" at bounding box center [718, 32] width 47 height 8
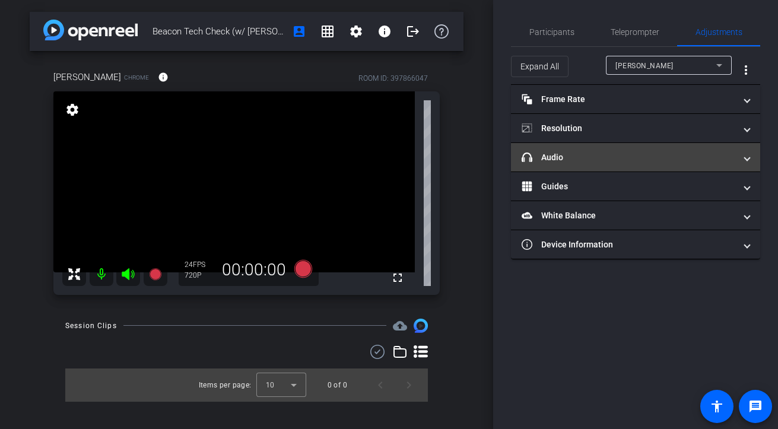
click at [619, 150] on mat-expansion-panel-header "headphone icon Audio" at bounding box center [635, 157] width 249 height 28
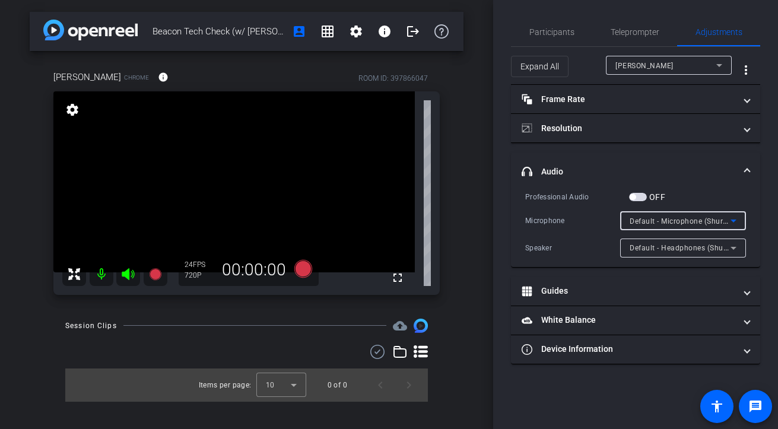
click at [653, 215] on div "Default - Microphone (Shure MV7+) (14ed:1019)" at bounding box center [679, 221] width 101 height 15
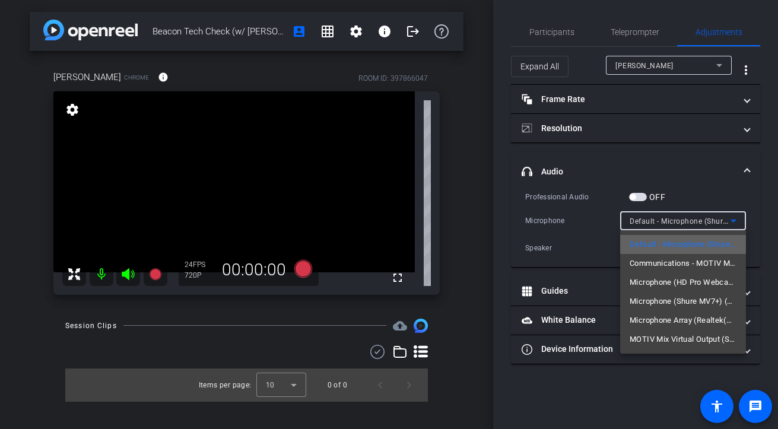
click at [669, 248] on span "Default - Microphone (Shure MV7+) (14ed:1019)" at bounding box center [682, 244] width 107 height 14
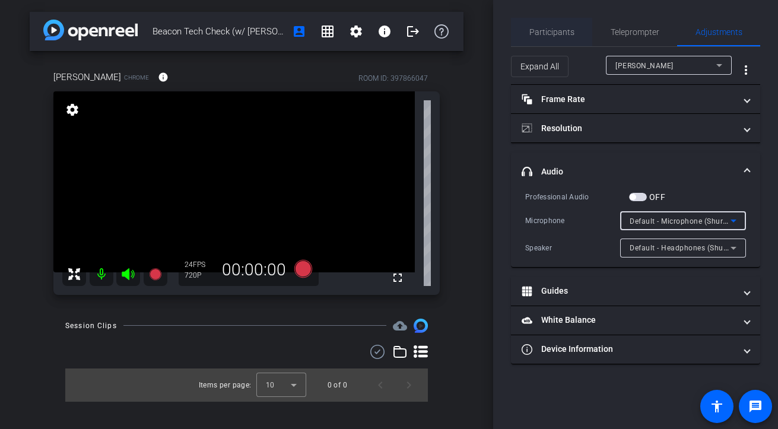
click at [565, 37] on span "Participants" at bounding box center [551, 32] width 45 height 28
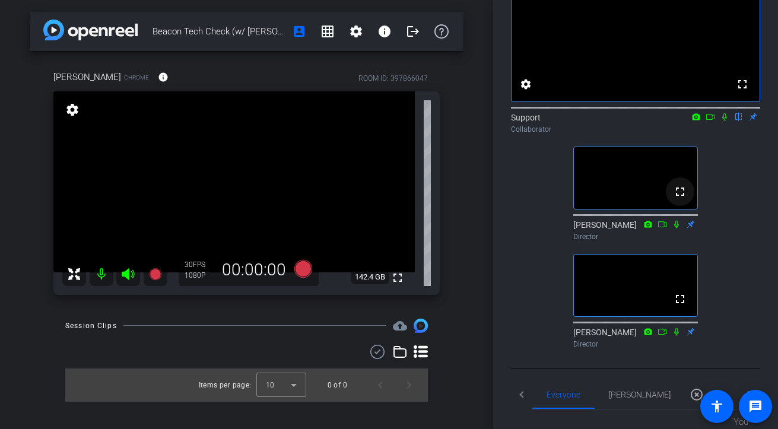
scroll to position [76, 0]
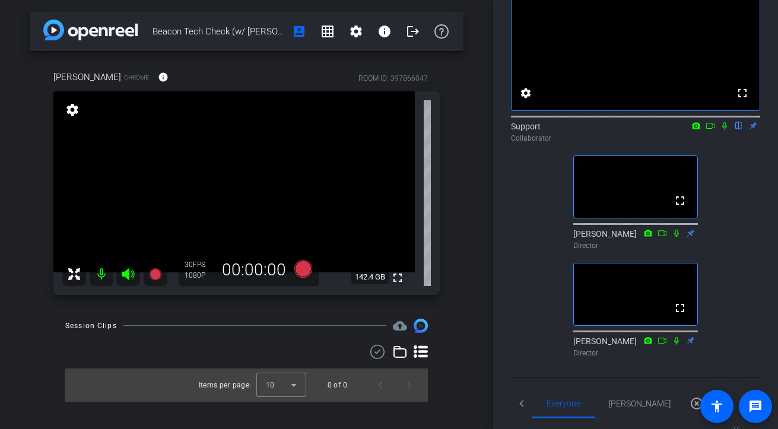
click at [697, 130] on icon at bounding box center [724, 126] width 9 height 8
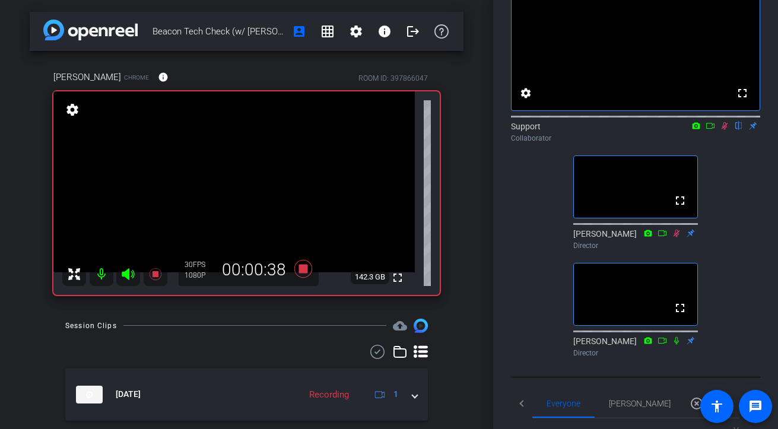
click at [697, 215] on div "fullscreen settings Support flip Collaborator fullscreen [PERSON_NAME] Director…" at bounding box center [635, 166] width 249 height 391
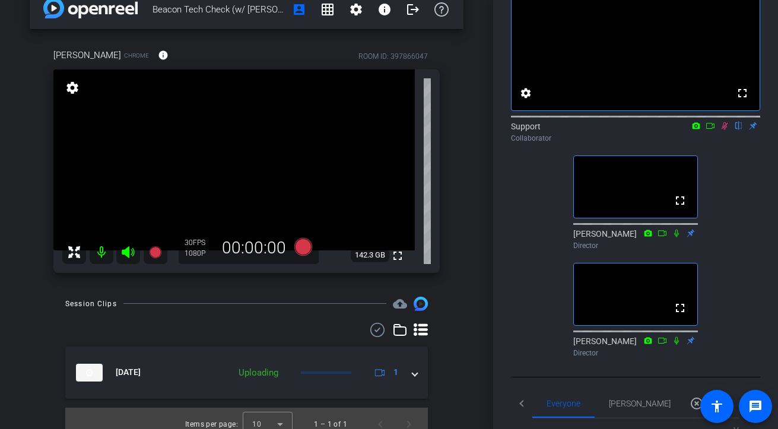
scroll to position [34, 0]
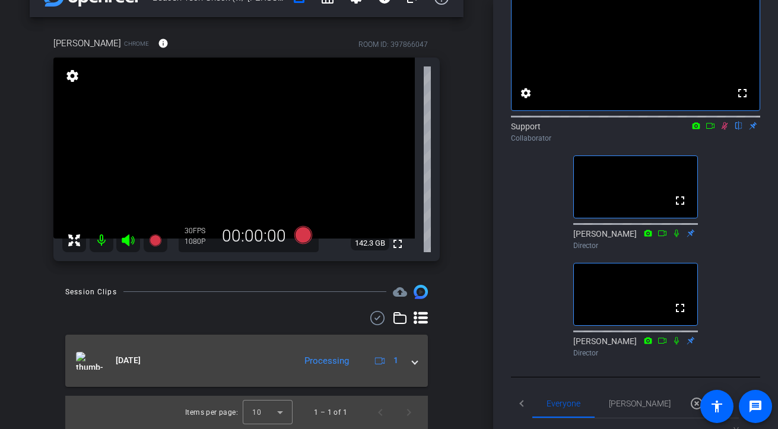
click at [421, 357] on mat-expansion-panel-header "[DATE] Processing 1" at bounding box center [246, 361] width 363 height 52
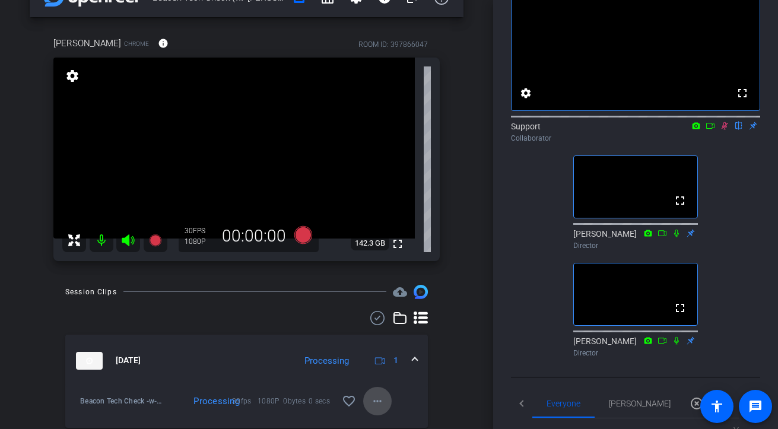
click at [371, 396] on mat-icon "more_horiz" at bounding box center [377, 401] width 14 height 14
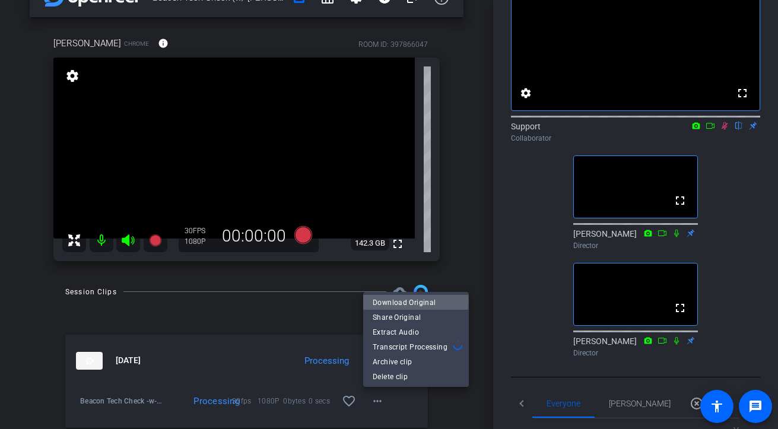
click at [403, 301] on span "Download Original" at bounding box center [416, 302] width 87 height 14
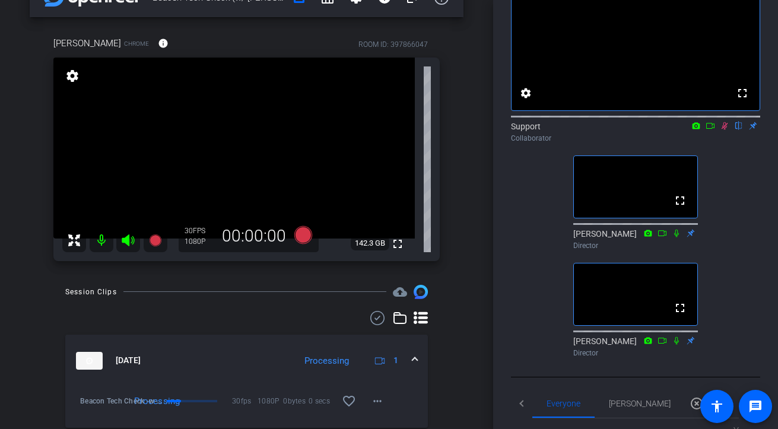
click at [697, 130] on icon at bounding box center [724, 126] width 7 height 8
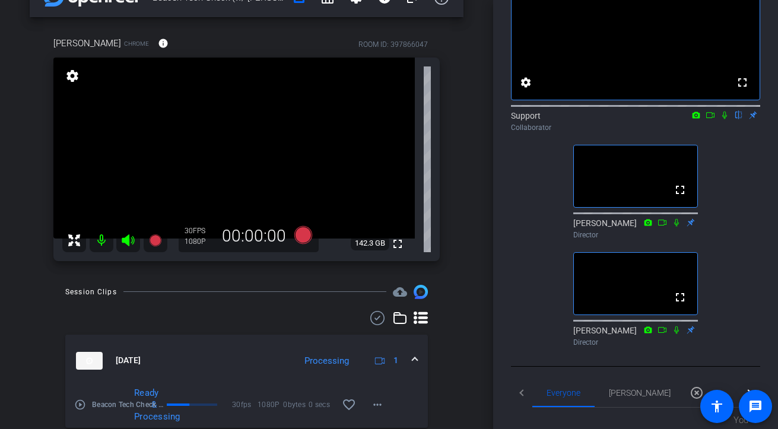
scroll to position [0, 0]
